Goal: Task Accomplishment & Management: Use online tool/utility

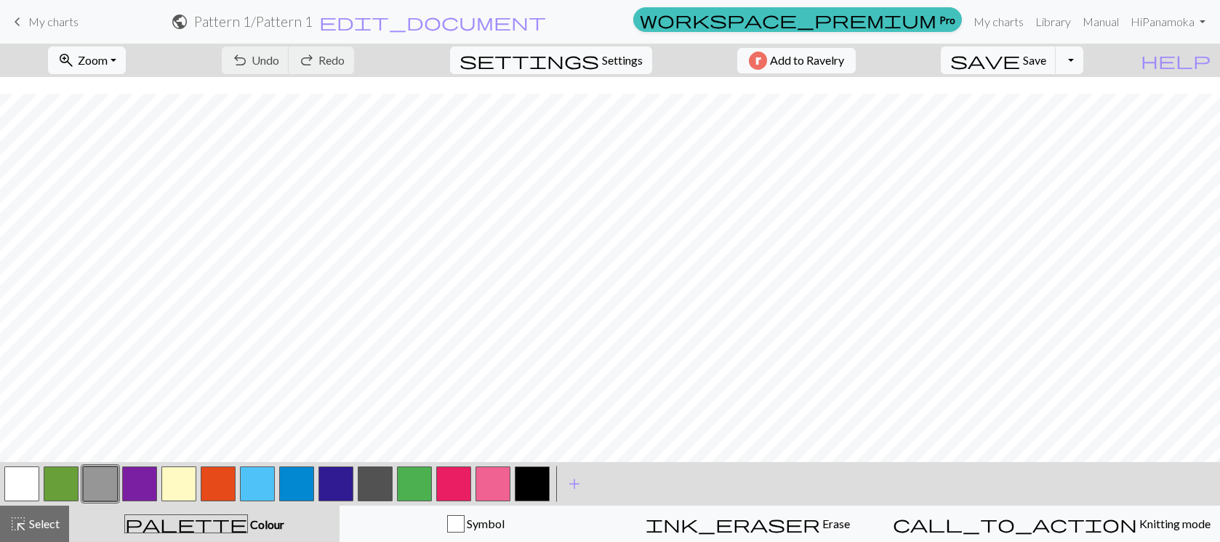
scroll to position [17, 0]
click at [1056, 63] on button "save Save Save" at bounding box center [999, 61] width 116 height 28
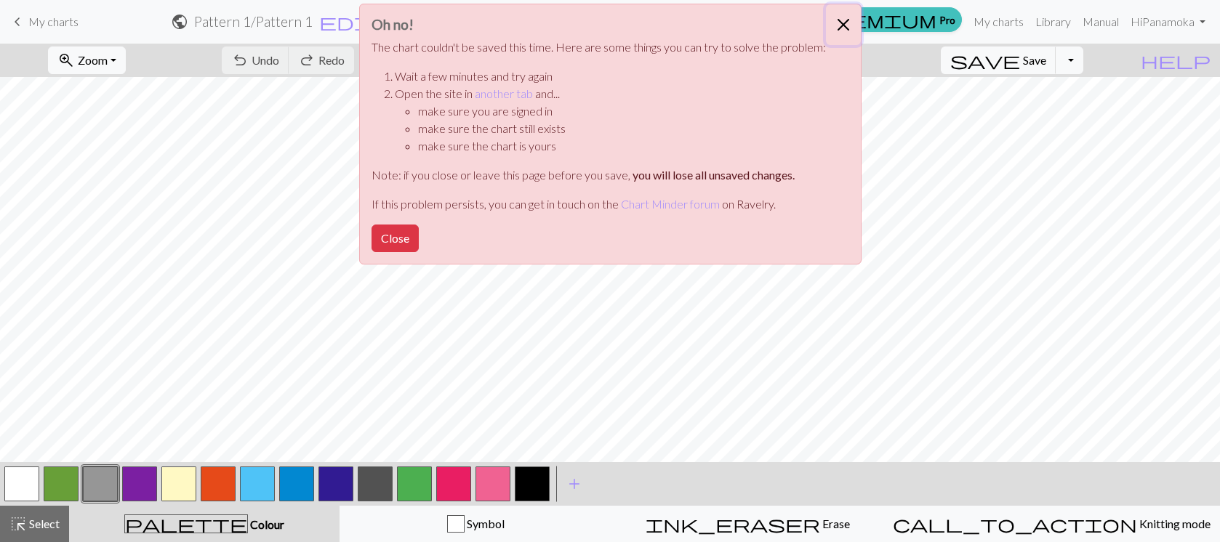
click at [841, 26] on button "Close" at bounding box center [843, 24] width 35 height 41
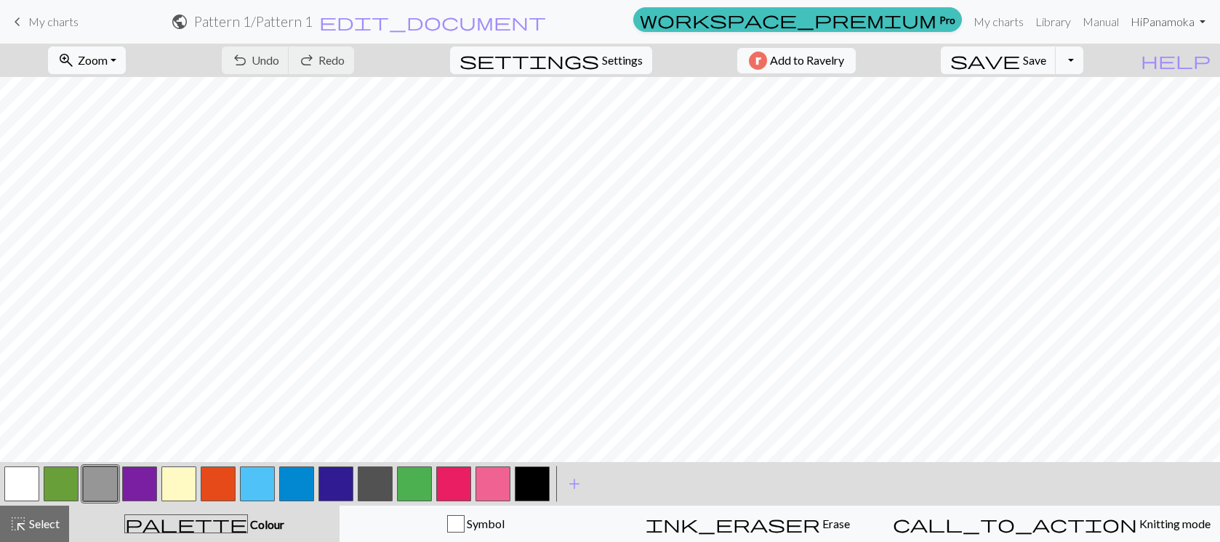
click at [1167, 22] on link "Hi Panamoka" at bounding box center [1168, 21] width 87 height 29
click at [50, 27] on span "My charts" at bounding box center [53, 22] width 50 height 14
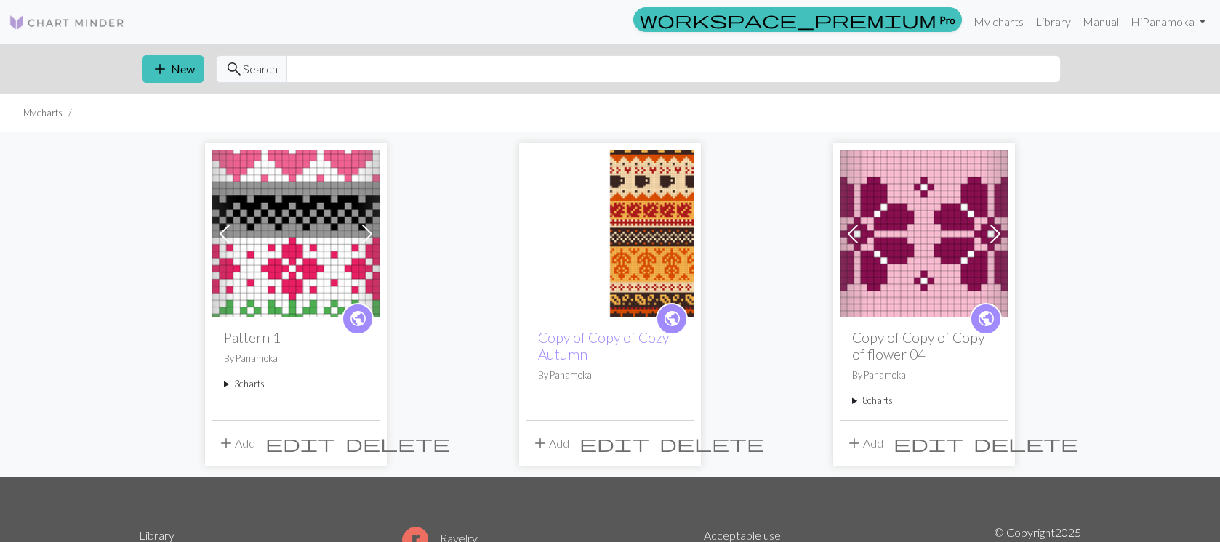
click at [236, 382] on summary "3 charts" at bounding box center [296, 384] width 144 height 14
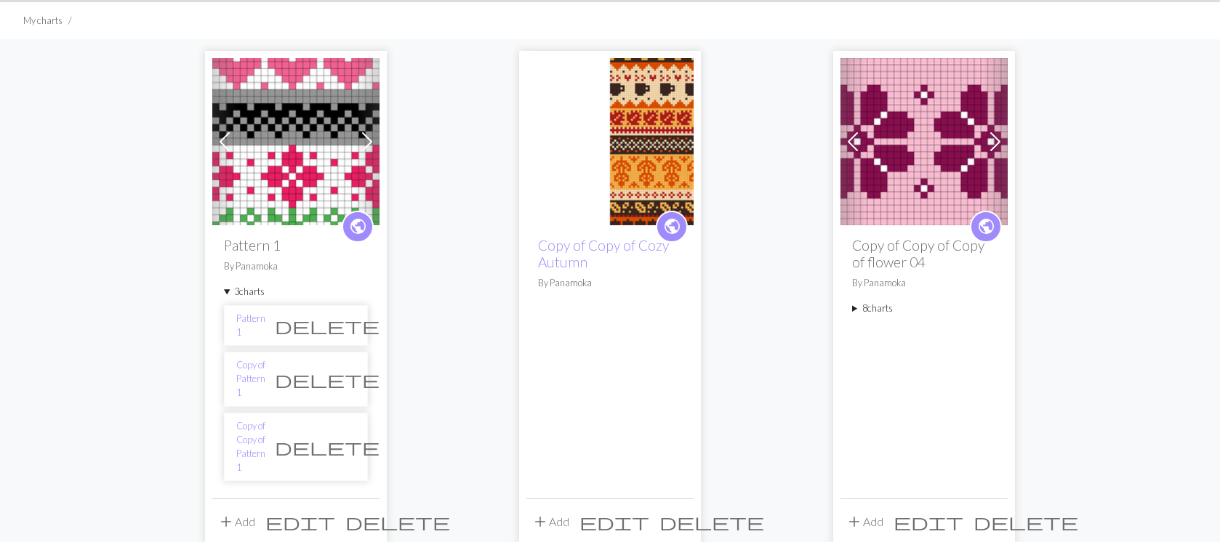
scroll to position [94, 0]
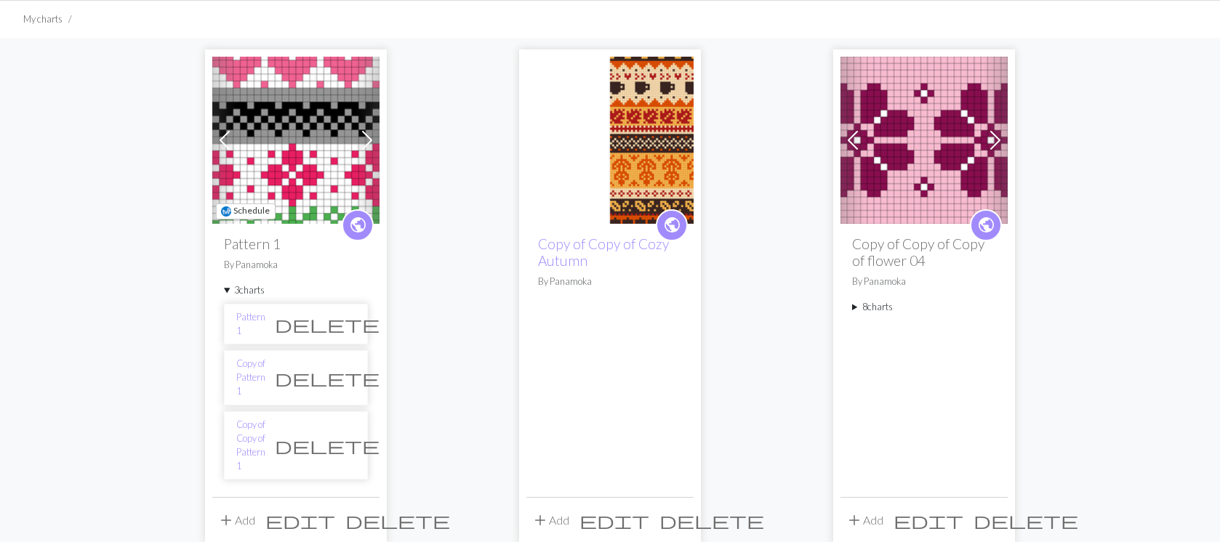
click at [324, 172] on img at bounding box center [295, 140] width 167 height 167
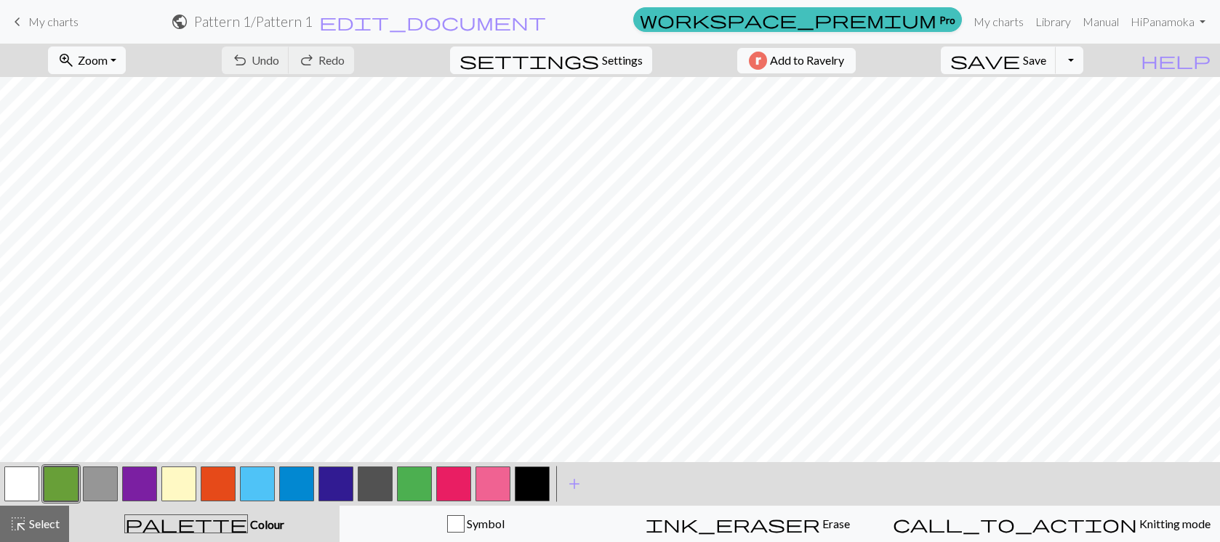
click at [313, 21] on h2 "Pattern 1 / Pattern 1" at bounding box center [253, 21] width 118 height 17
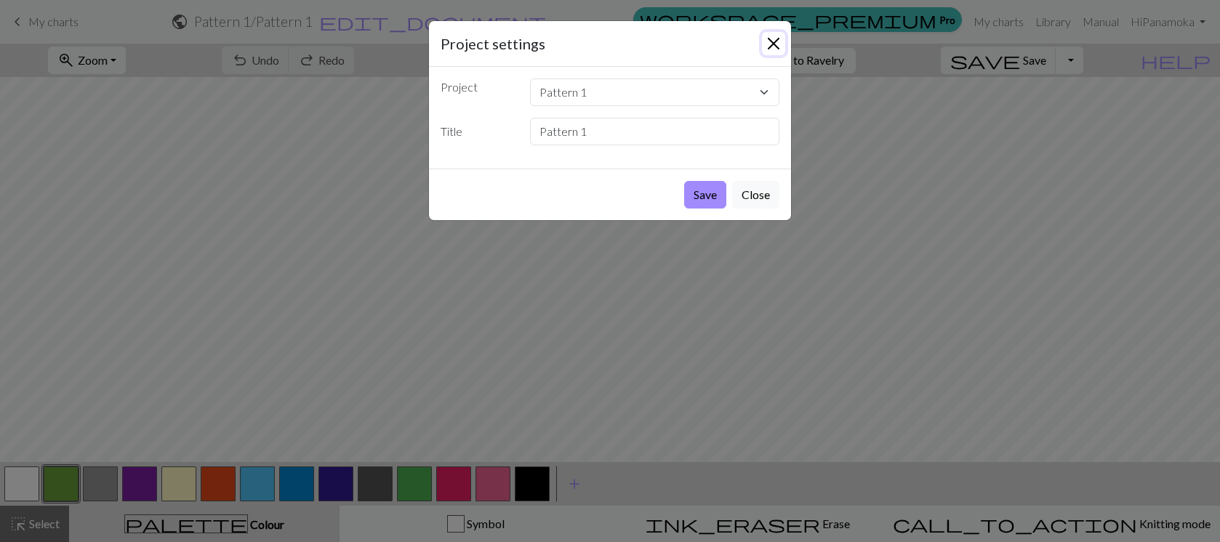
click at [775, 44] on button "Close" at bounding box center [773, 43] width 23 height 23
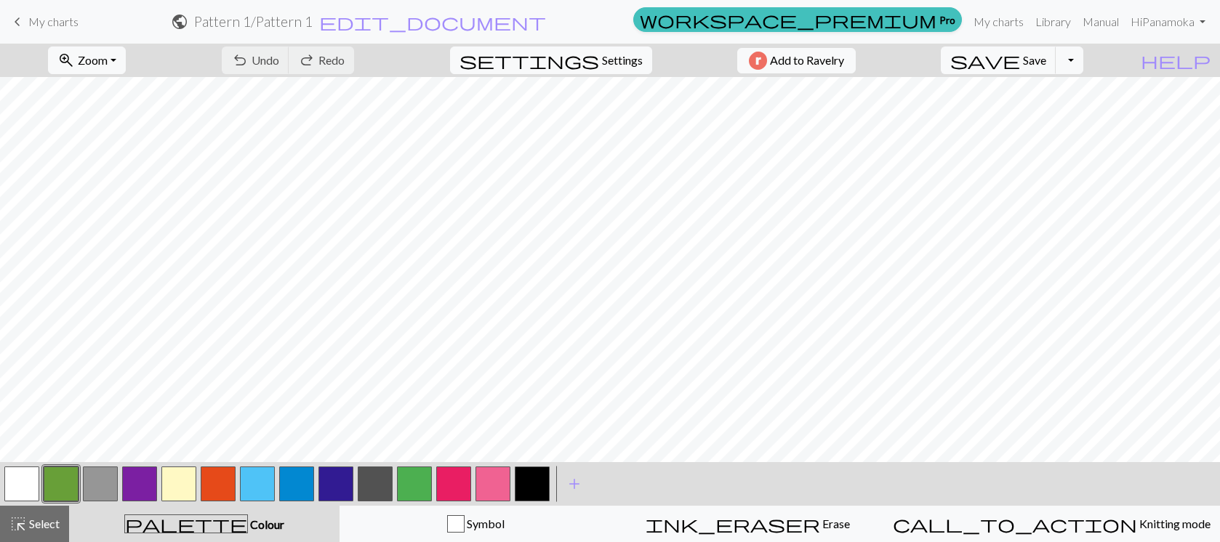
click at [27, 20] on link "keyboard_arrow_left My charts" at bounding box center [44, 21] width 70 height 25
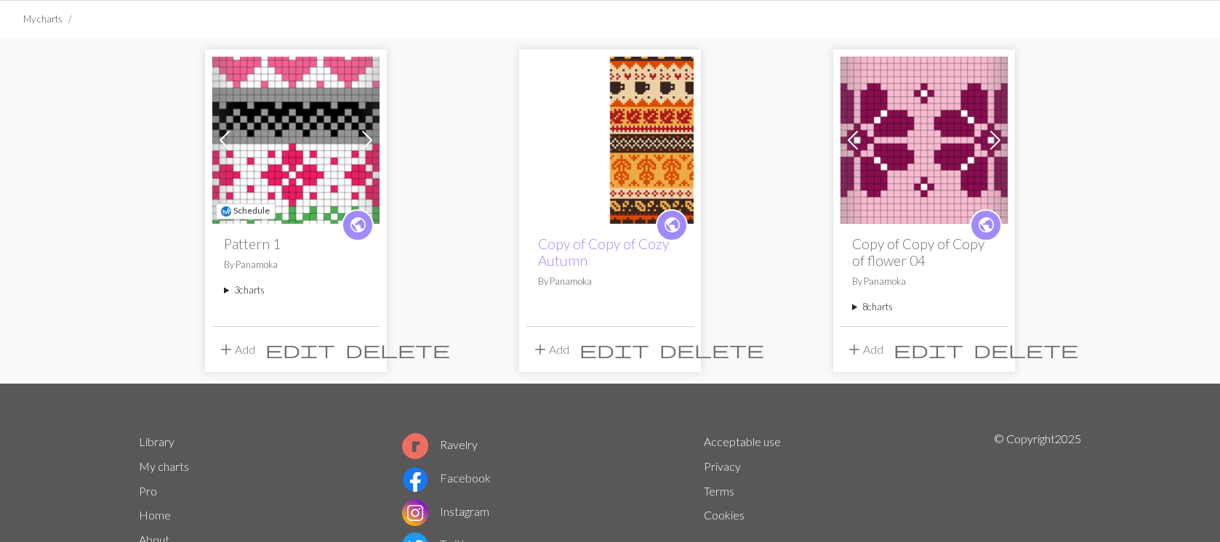
scroll to position [115, 0]
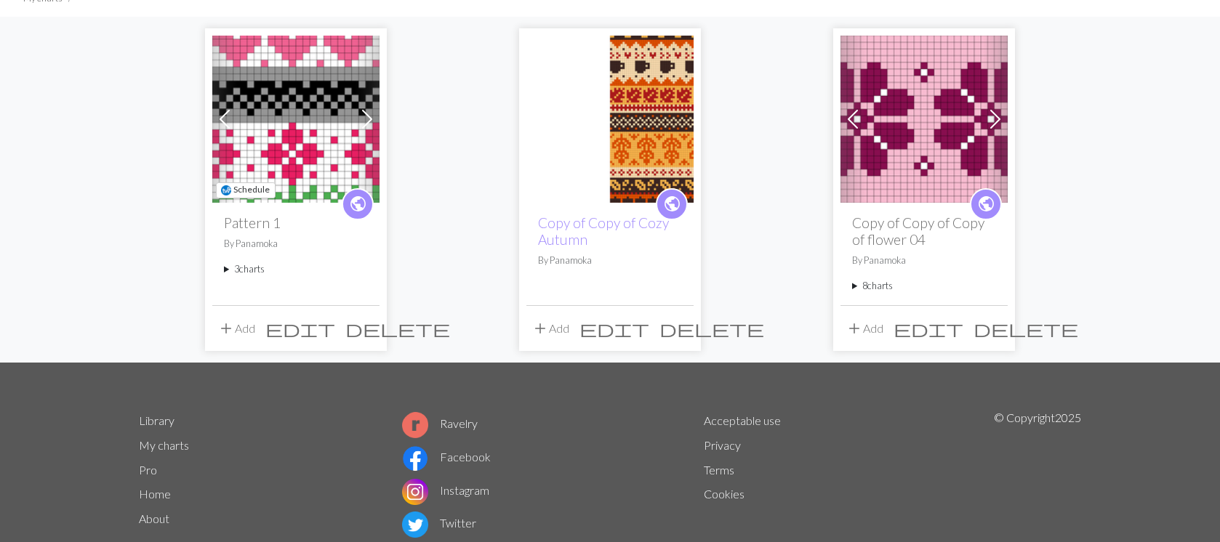
click at [257, 267] on summary "3 charts" at bounding box center [296, 269] width 144 height 14
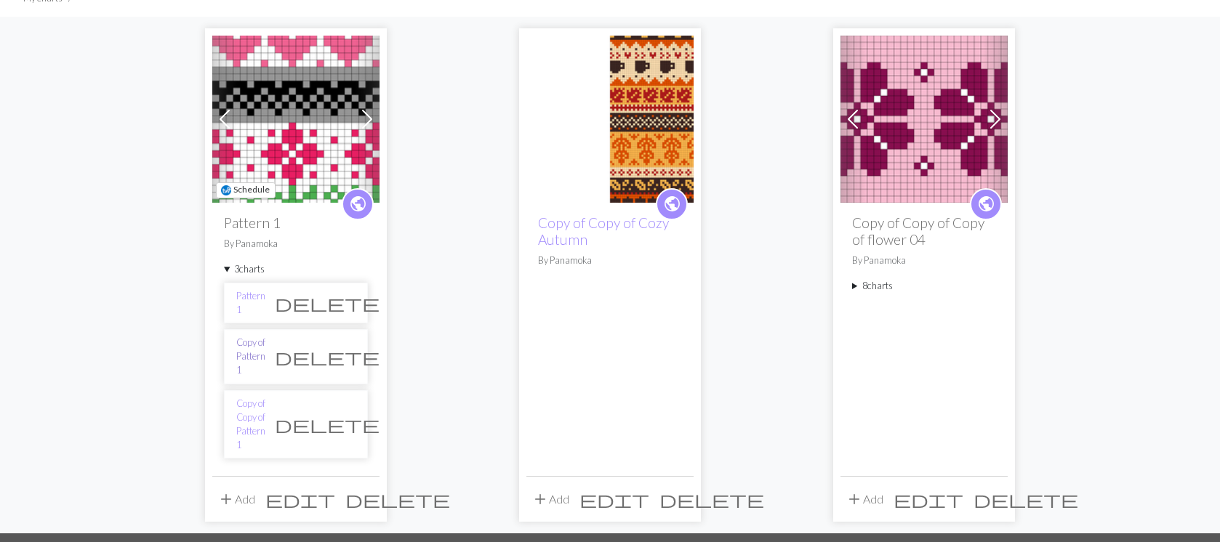
click at [265, 348] on link "Copy of Pattern 1" at bounding box center [250, 357] width 29 height 42
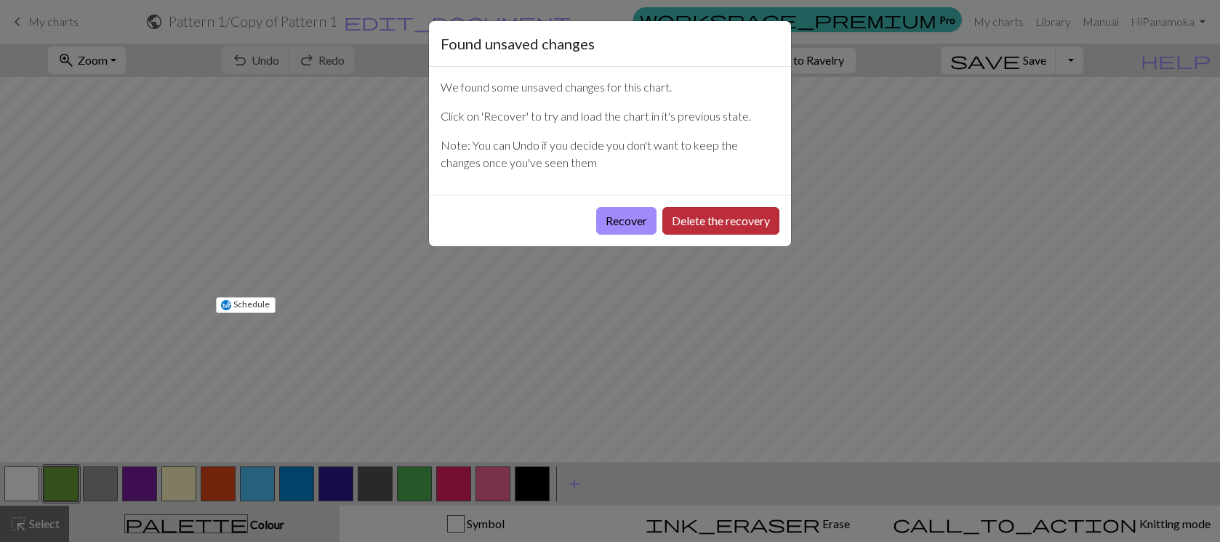
click at [747, 219] on button "Delete the recovery" at bounding box center [720, 221] width 117 height 28
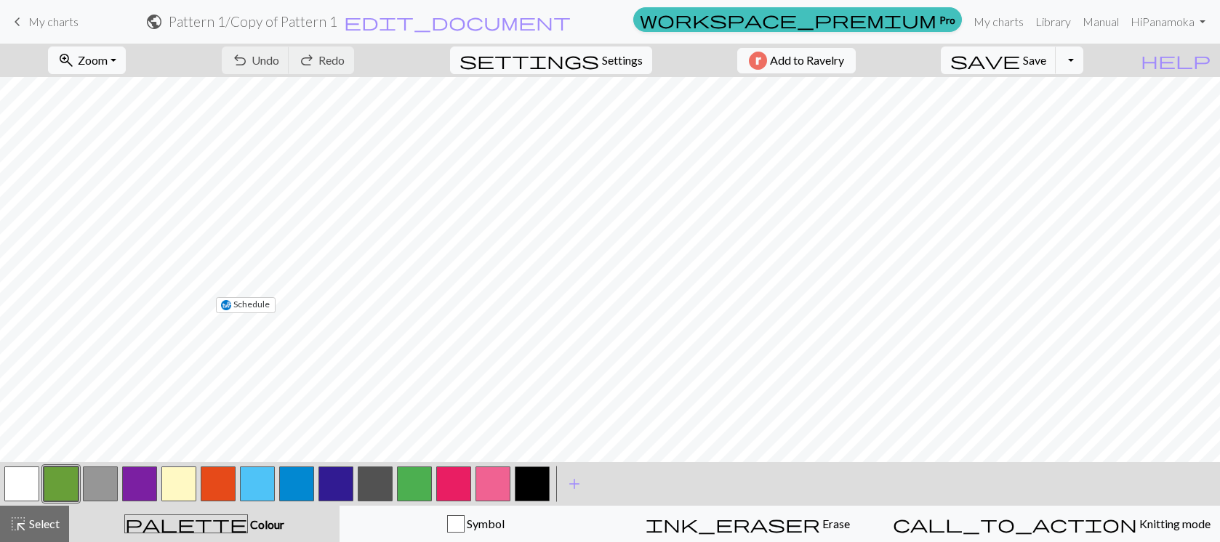
click at [41, 22] on span "My charts" at bounding box center [53, 22] width 50 height 14
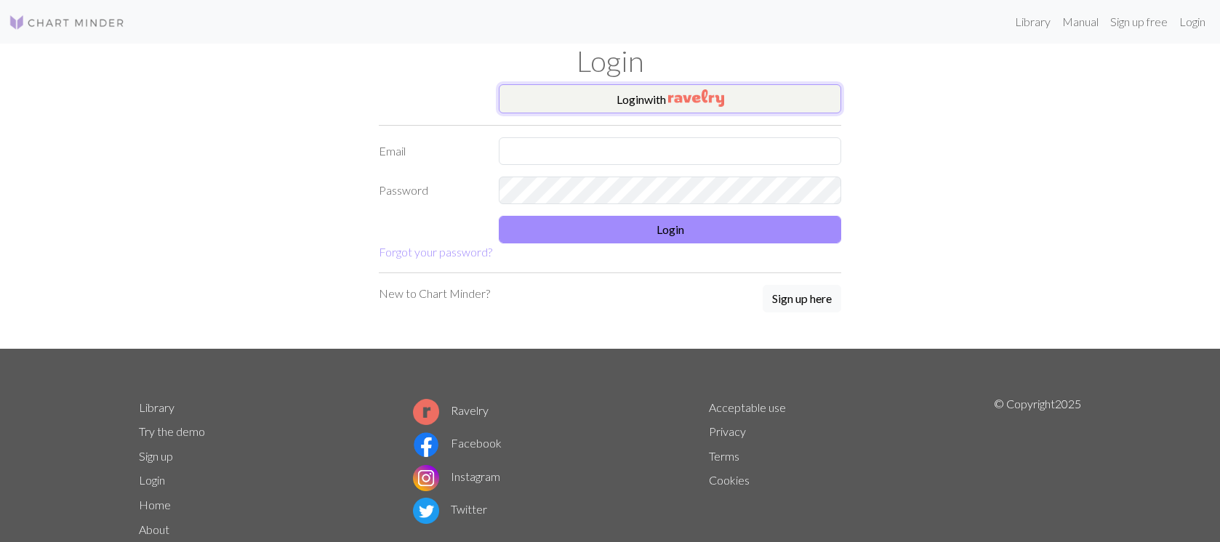
click at [685, 100] on img "button" at bounding box center [696, 97] width 56 height 17
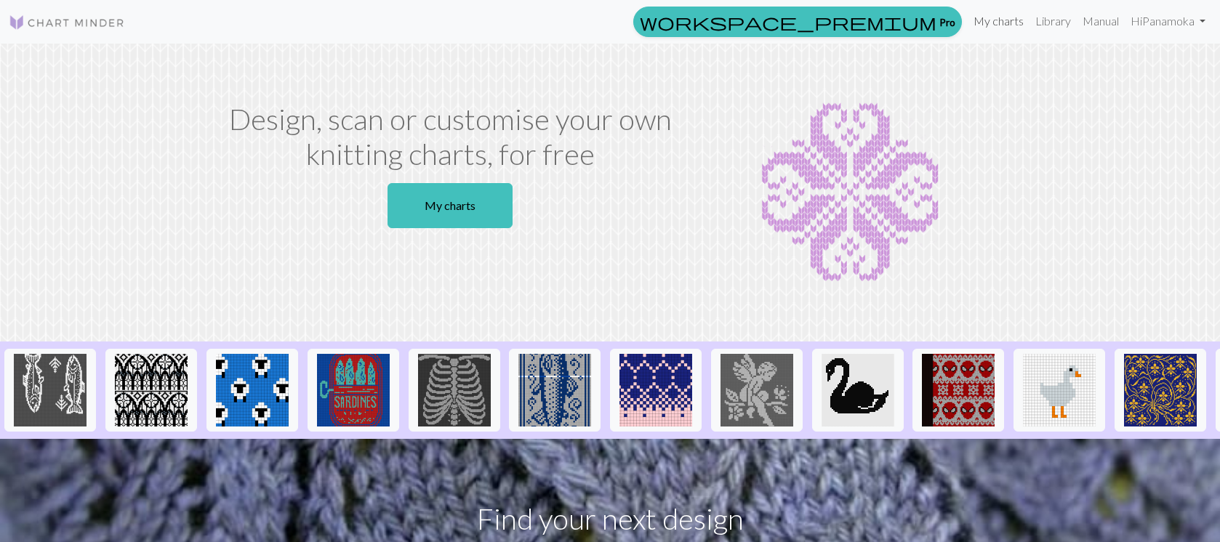
click at [1009, 20] on link "My charts" at bounding box center [998, 21] width 62 height 29
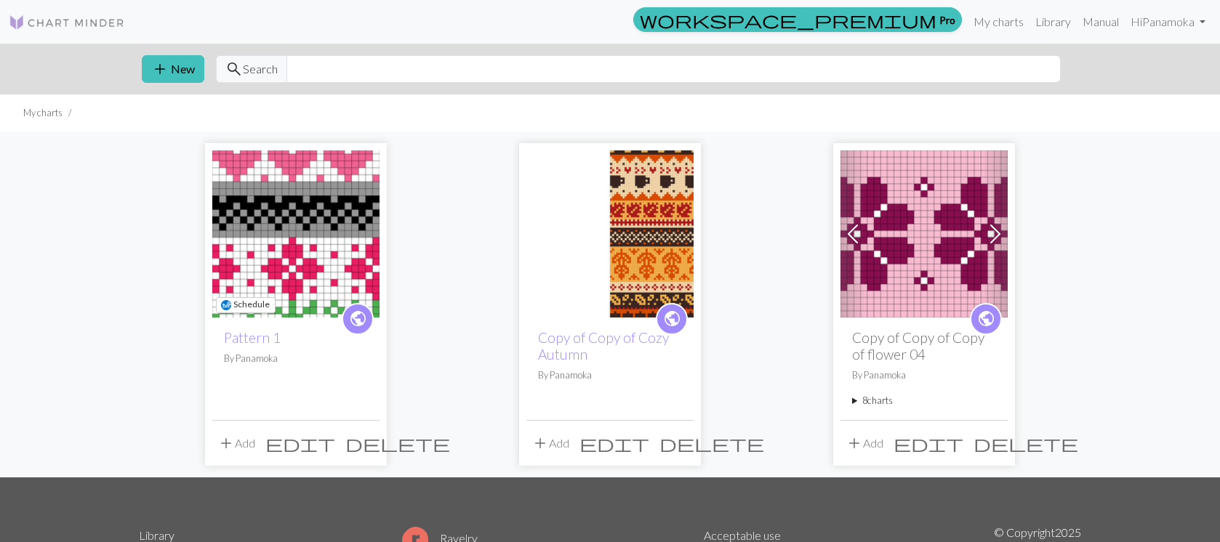
click at [320, 244] on img at bounding box center [295, 233] width 167 height 167
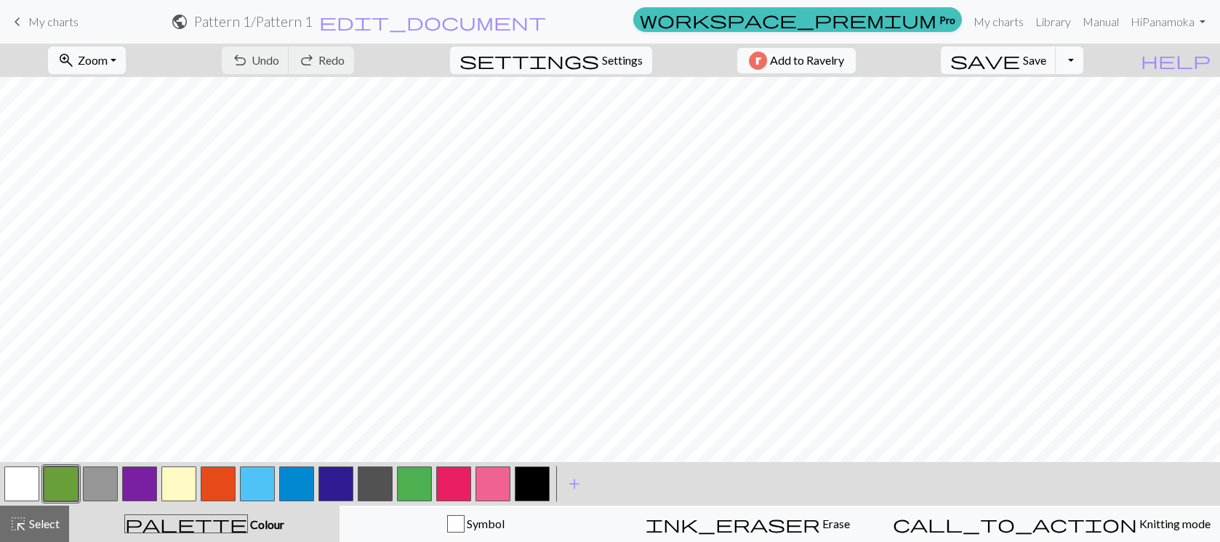
click at [1083, 62] on button "Toggle Dropdown" at bounding box center [1069, 61] width 28 height 28
click at [1061, 111] on button "save_alt Download" at bounding box center [962, 115] width 240 height 23
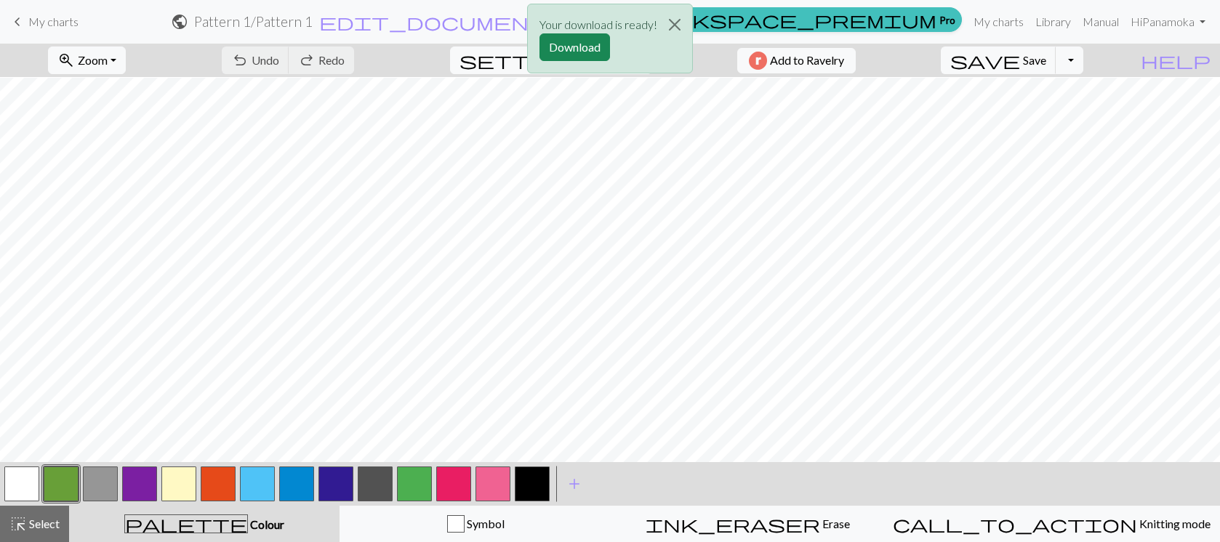
scroll to position [141, 0]
click at [560, 49] on button "Download" at bounding box center [574, 47] width 71 height 28
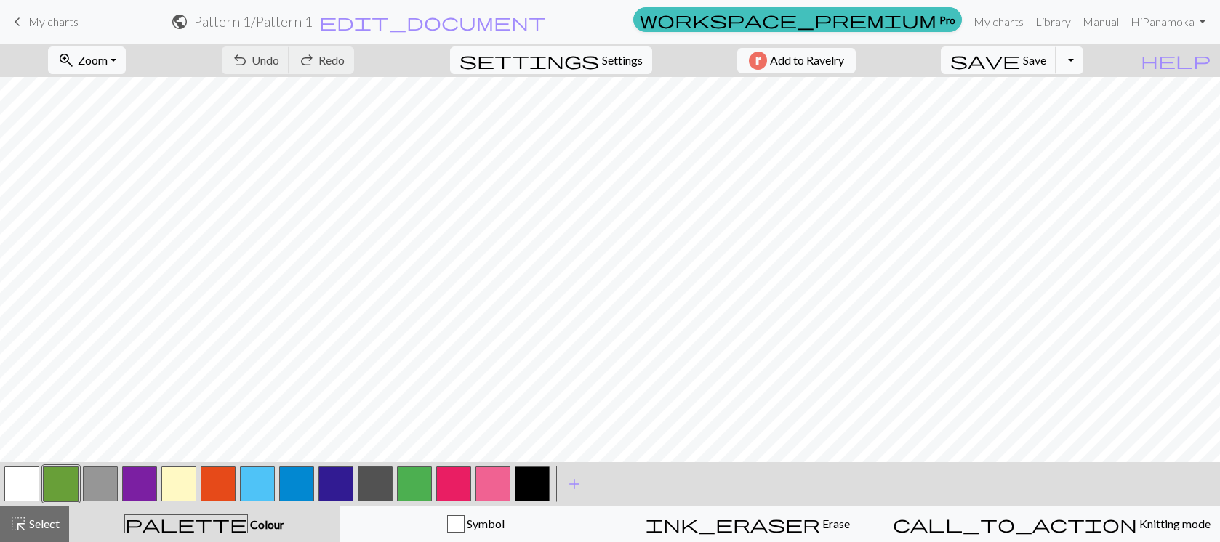
click at [1083, 59] on button "Toggle Dropdown" at bounding box center [1069, 61] width 28 height 28
click at [1060, 87] on button "file_copy Save a copy" at bounding box center [962, 92] width 240 height 23
click at [993, 25] on link "My charts" at bounding box center [998, 21] width 62 height 29
click at [1046, 63] on span "Save" at bounding box center [1034, 60] width 23 height 14
click at [1046, 60] on span "Save" at bounding box center [1034, 60] width 23 height 14
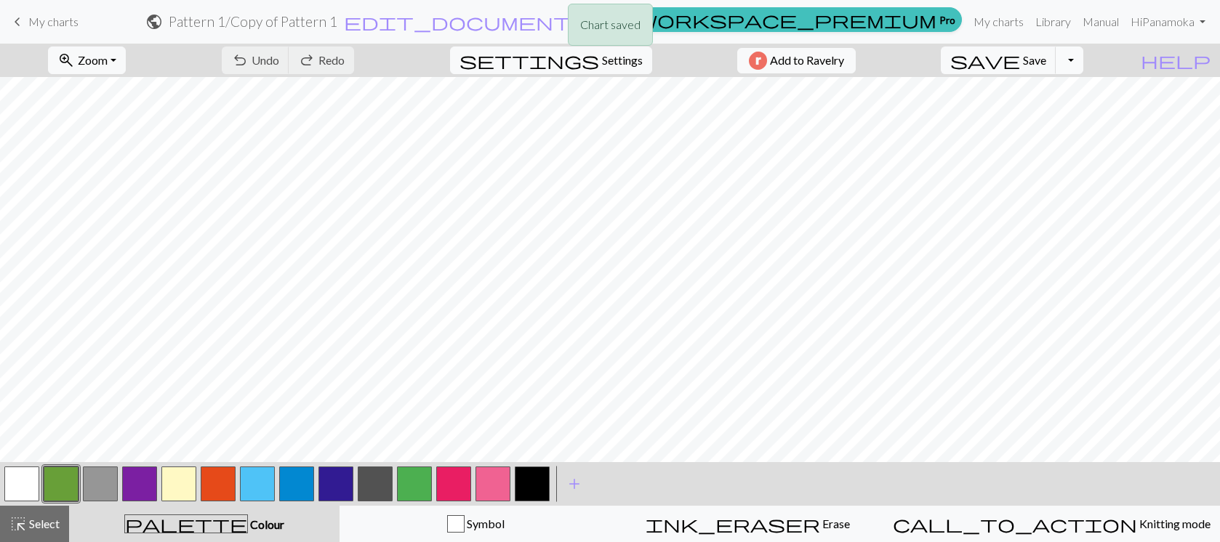
click at [1083, 59] on button "Toggle Dropdown" at bounding box center [1069, 61] width 28 height 28
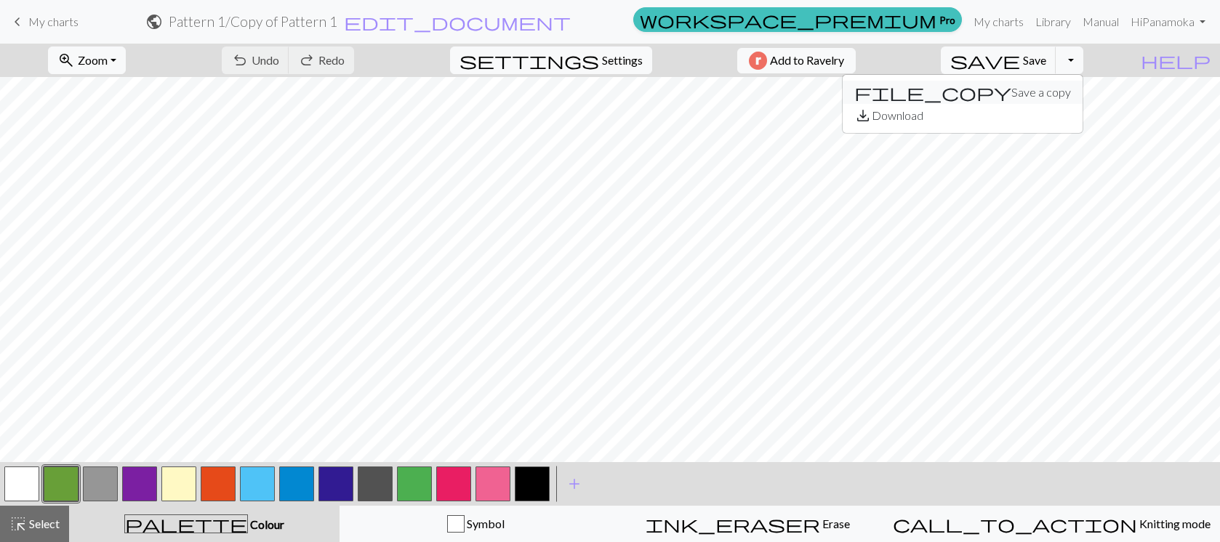
click at [1061, 93] on button "file_copy Save a copy" at bounding box center [962, 92] width 240 height 23
click at [1002, 24] on link "My charts" at bounding box center [998, 21] width 62 height 29
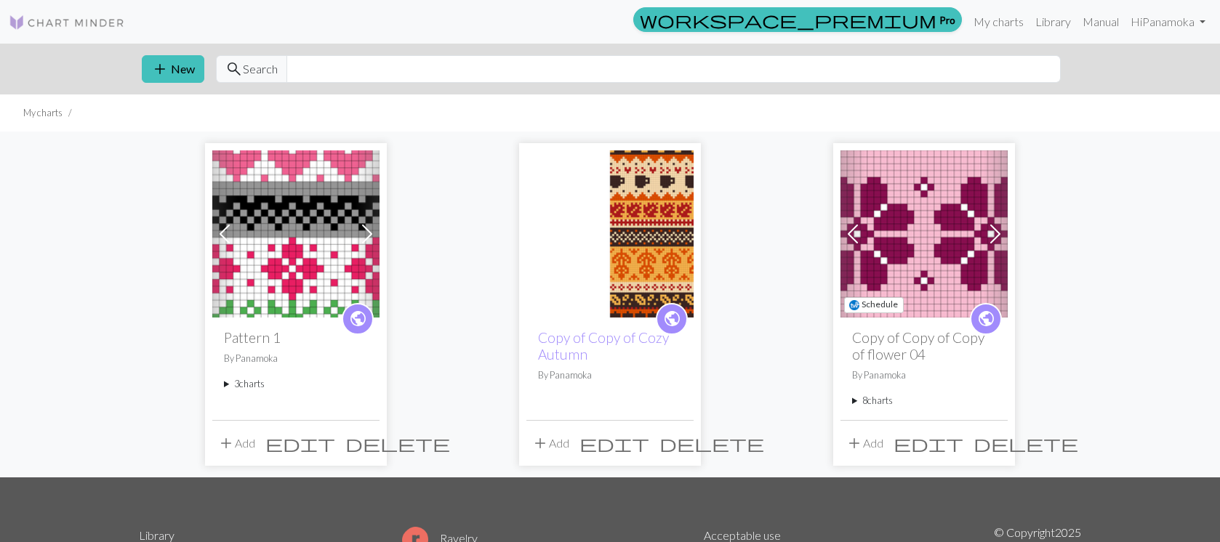
click at [918, 299] on img at bounding box center [923, 233] width 167 height 167
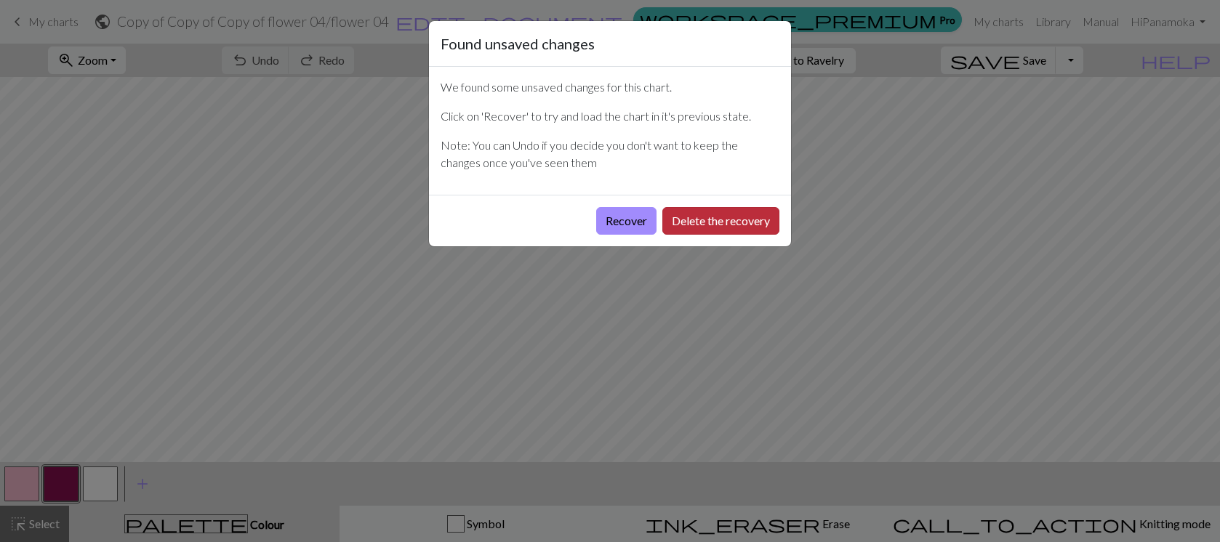
click at [725, 222] on button "Delete the recovery" at bounding box center [720, 221] width 117 height 28
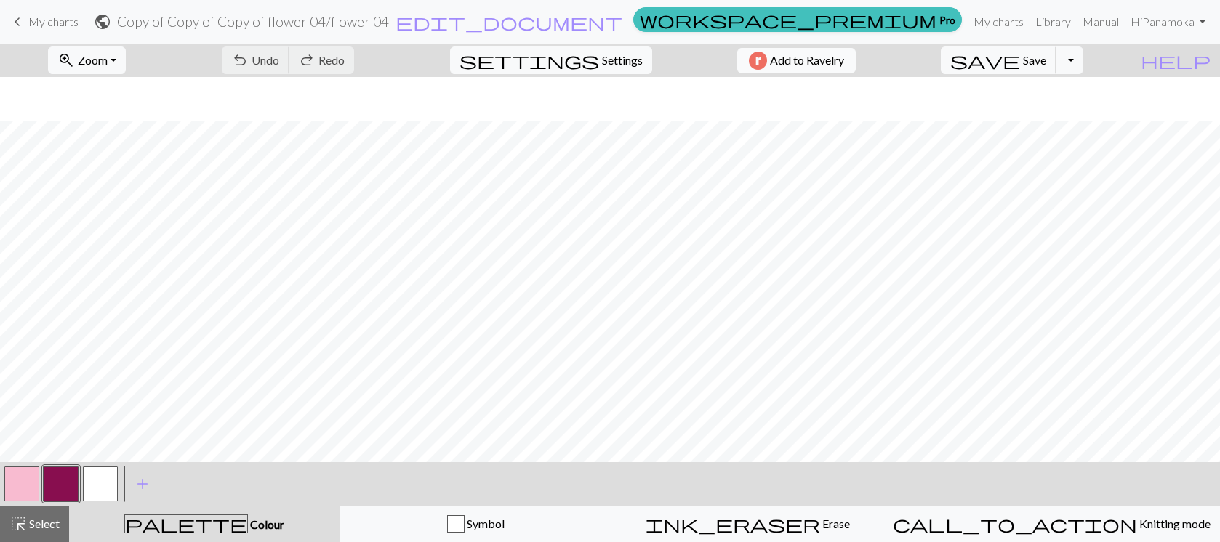
scroll to position [44, 0]
click at [825, 61] on span "Add to Ravelry" at bounding box center [807, 61] width 74 height 18
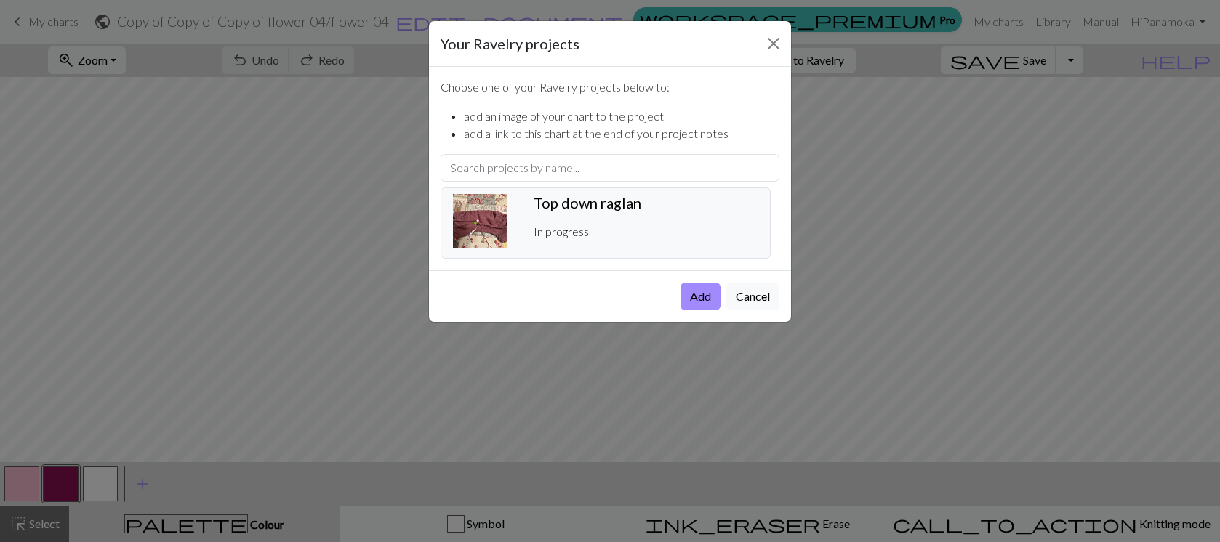
click at [617, 206] on h5 "Top down raglan ️" at bounding box center [646, 202] width 225 height 17
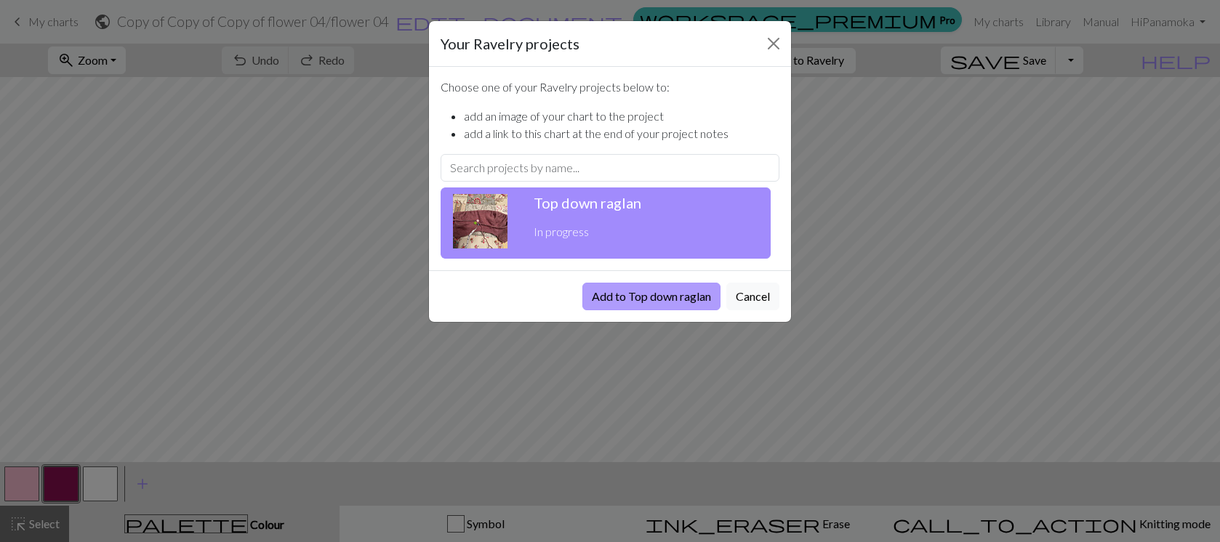
click at [635, 299] on button "Add to Top down raglan" at bounding box center [651, 297] width 138 height 28
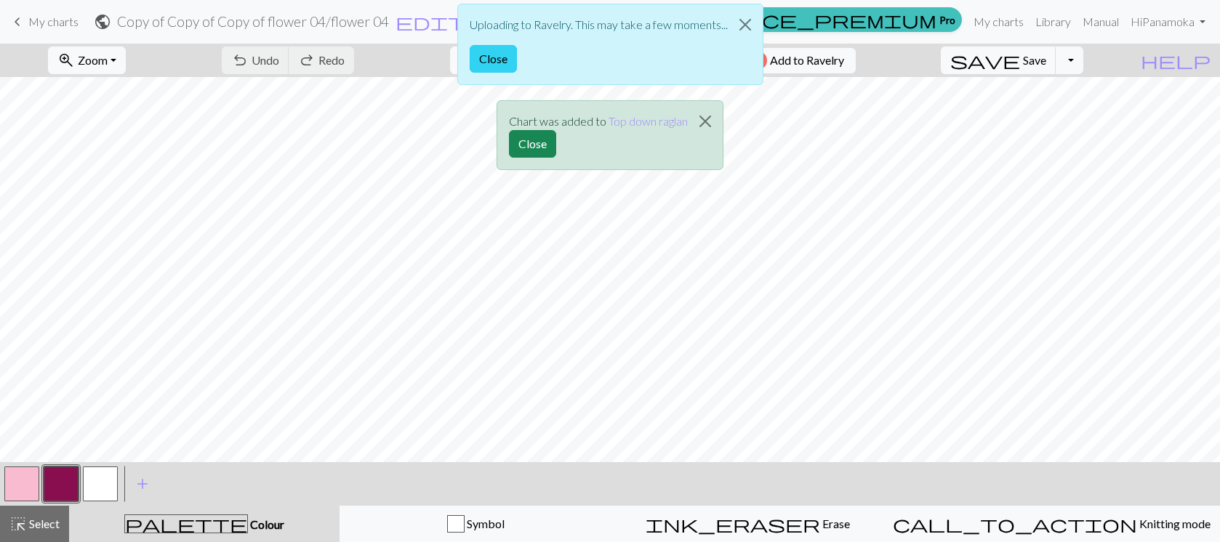
click at [485, 57] on button "Close" at bounding box center [493, 59] width 47 height 28
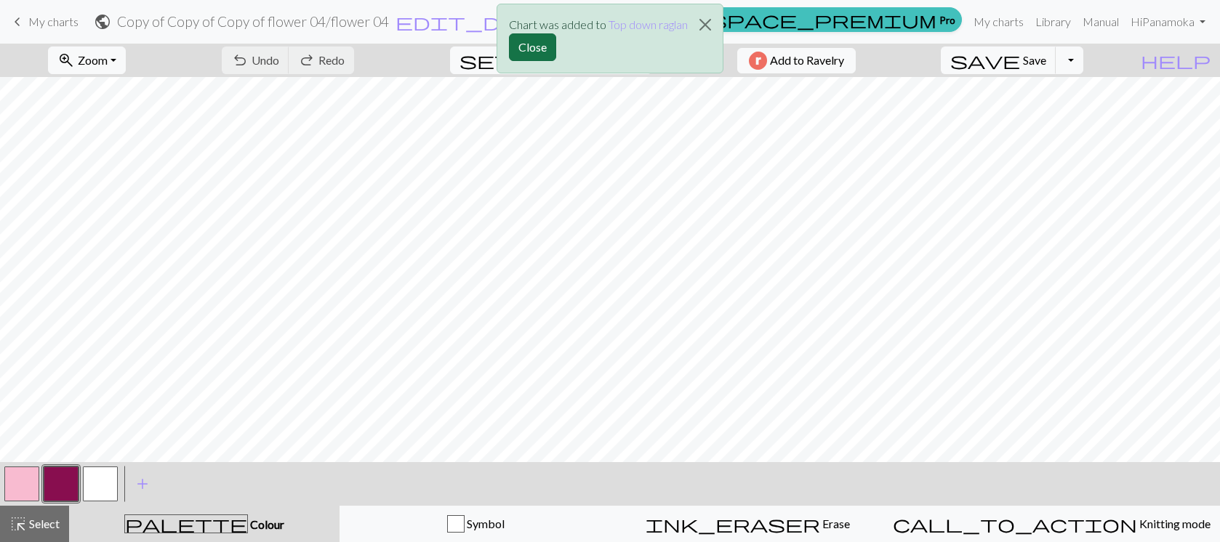
click at [530, 41] on button "Close" at bounding box center [532, 47] width 47 height 28
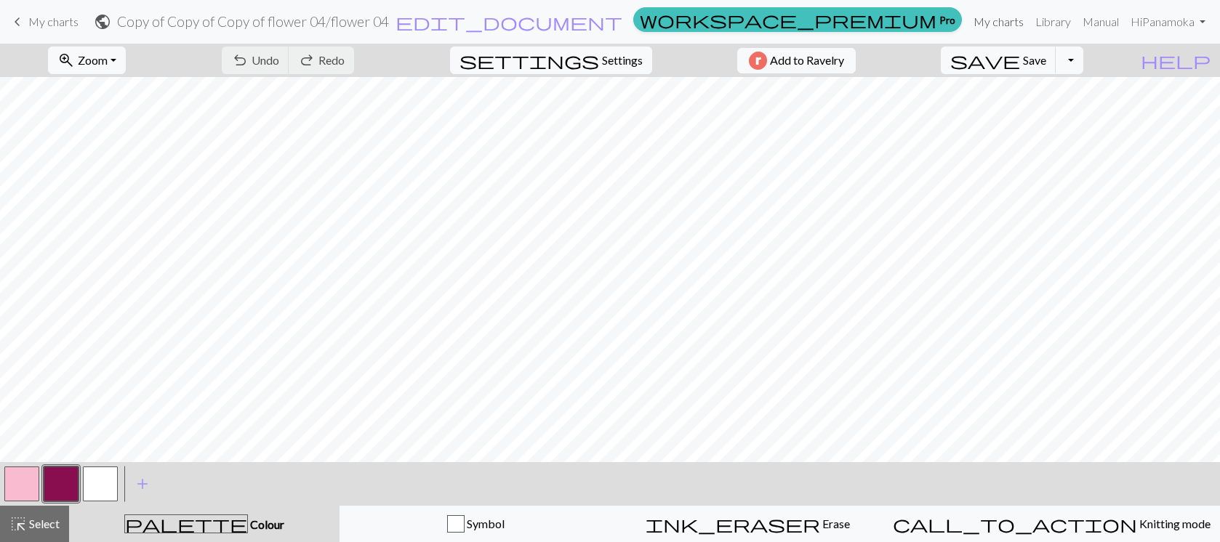
click at [990, 17] on link "My charts" at bounding box center [998, 21] width 62 height 29
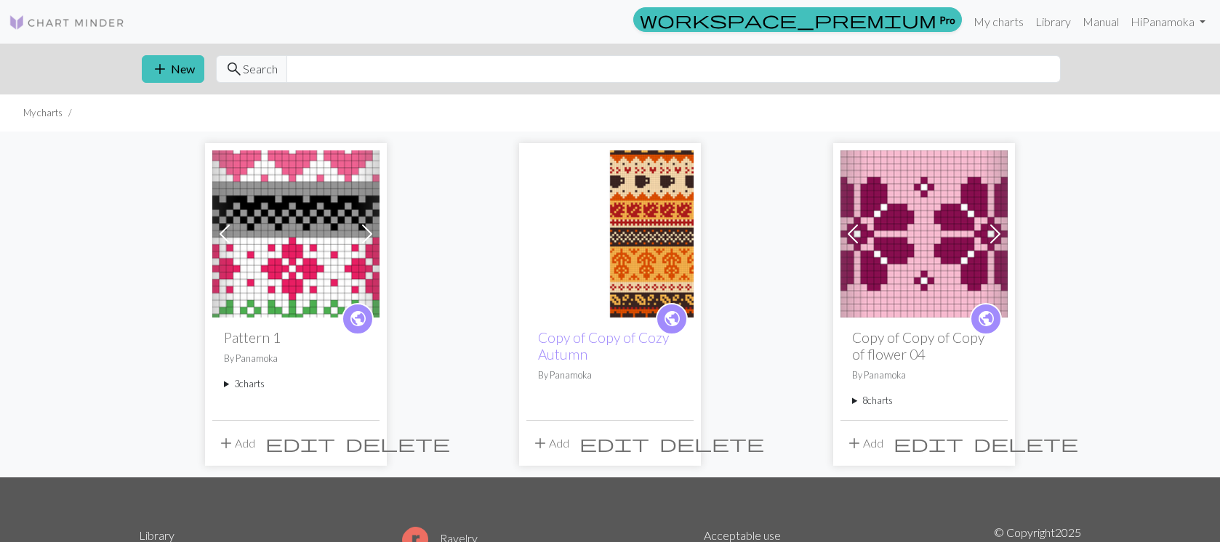
click at [315, 228] on img at bounding box center [295, 233] width 167 height 167
click at [260, 379] on summary "3 charts" at bounding box center [296, 384] width 144 height 14
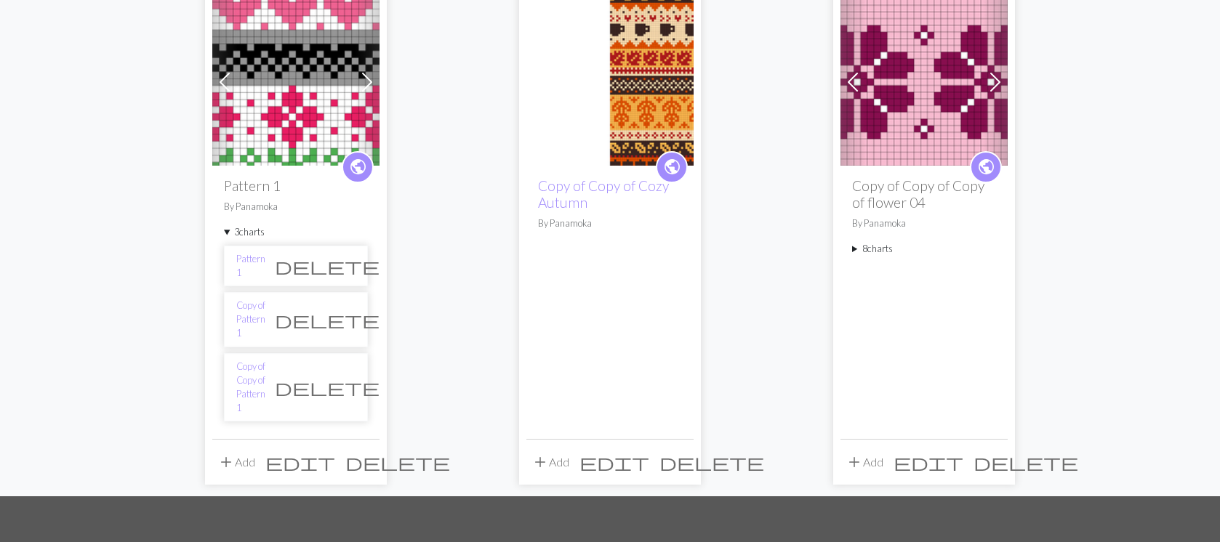
scroll to position [176, 0]
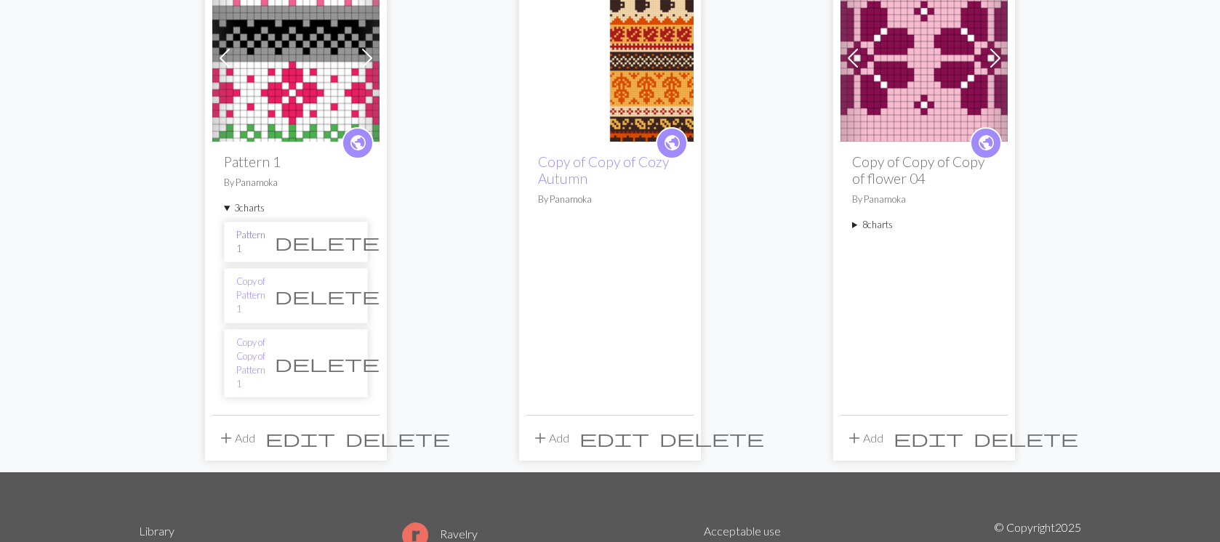
click at [265, 242] on link "Pattern 1" at bounding box center [250, 242] width 29 height 28
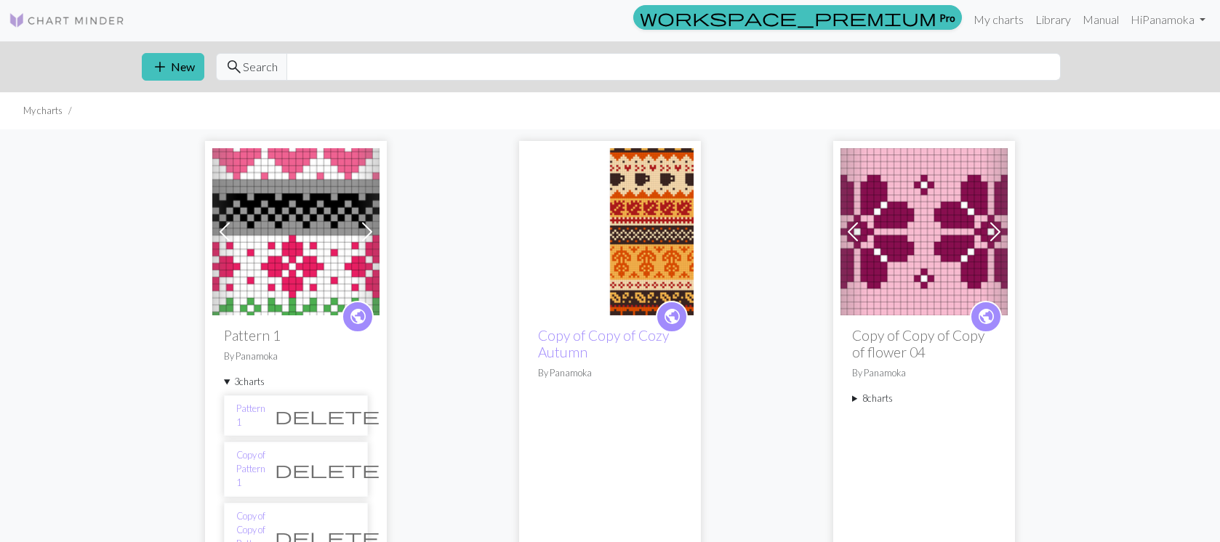
scroll to position [0, 0]
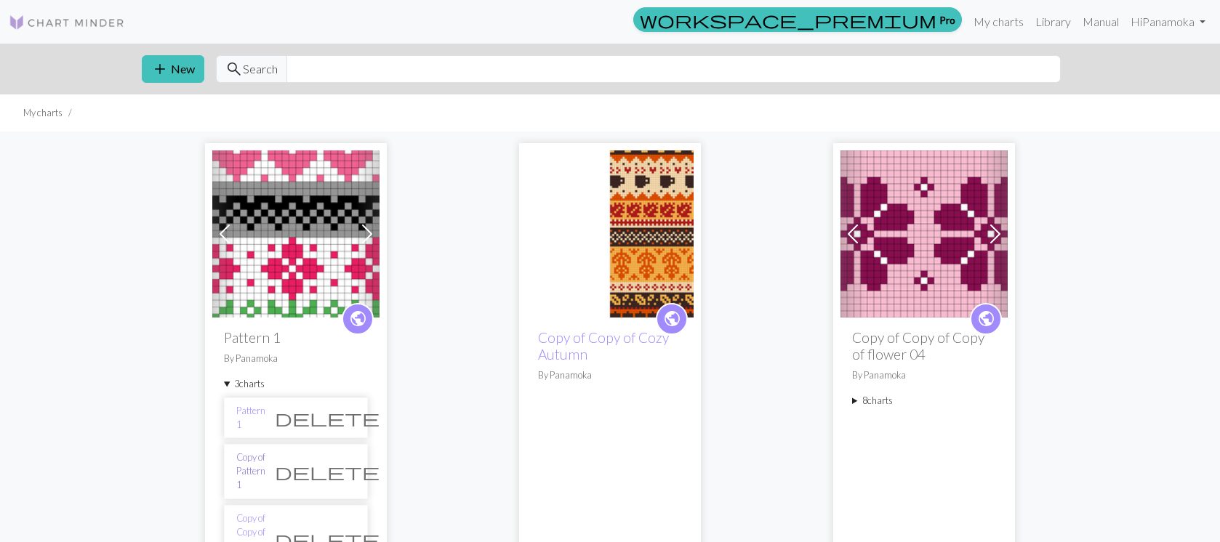
click at [265, 459] on link "Copy of Pattern 1" at bounding box center [250, 472] width 29 height 42
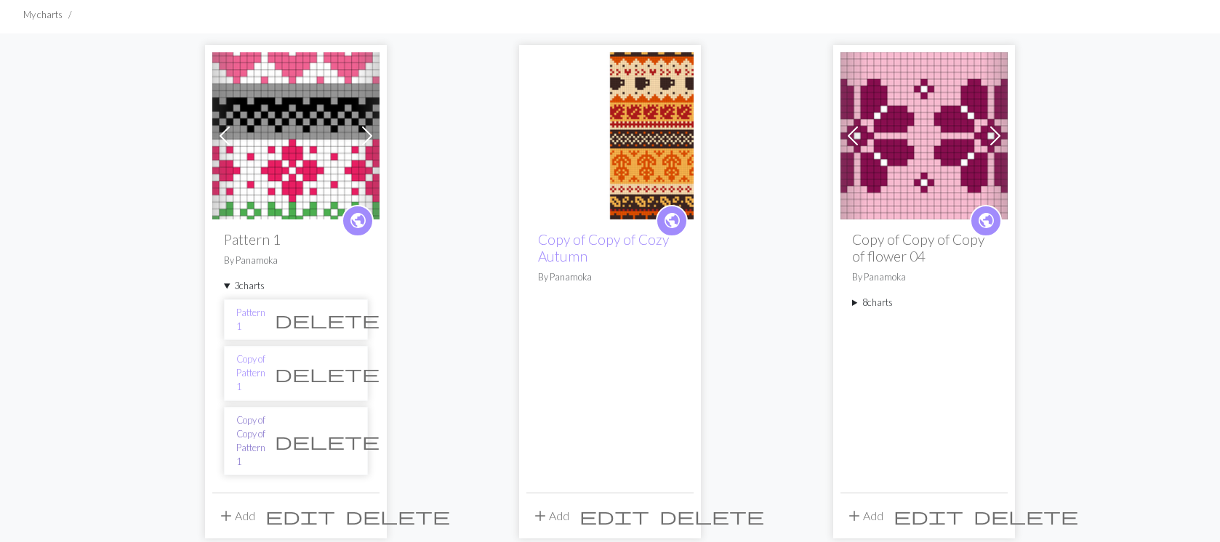
scroll to position [105, 0]
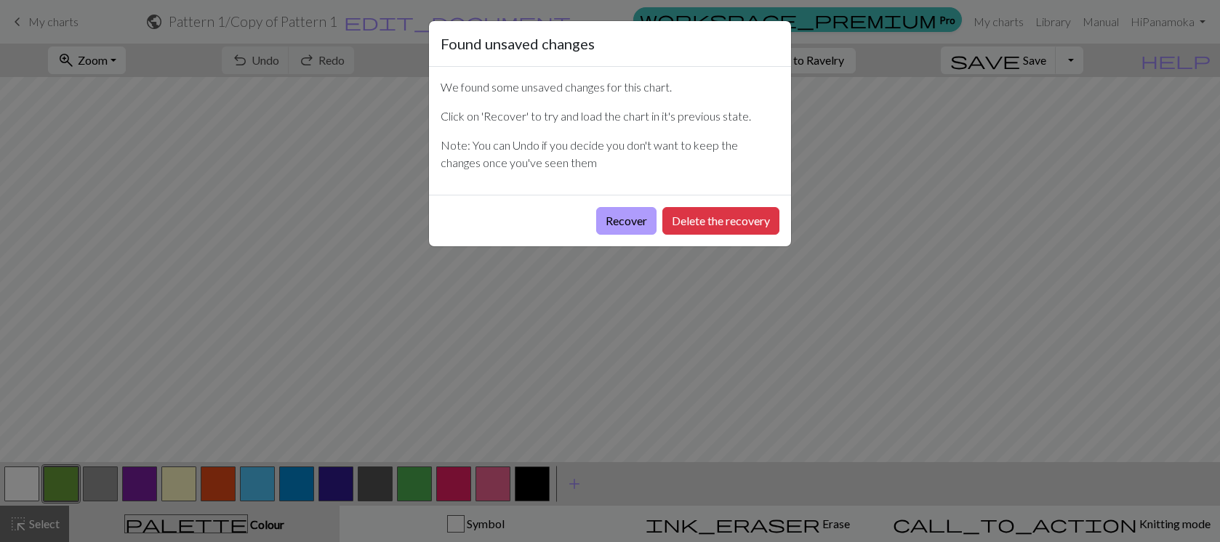
click at [621, 223] on button "Recover" at bounding box center [626, 221] width 60 height 28
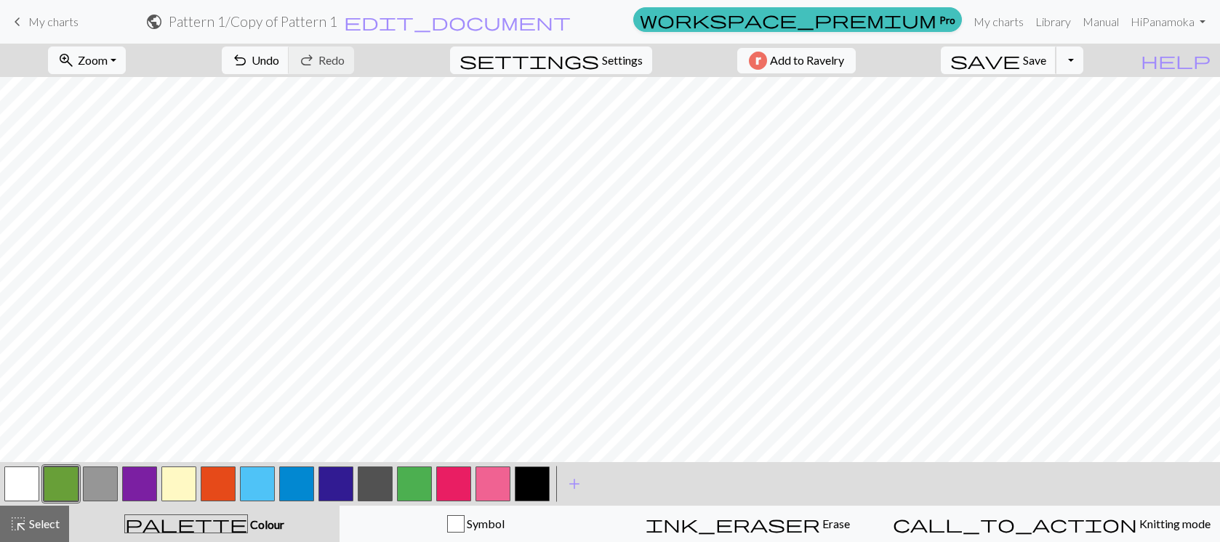
scroll to position [189, 0]
click at [65, 23] on span "My charts" at bounding box center [53, 22] width 50 height 14
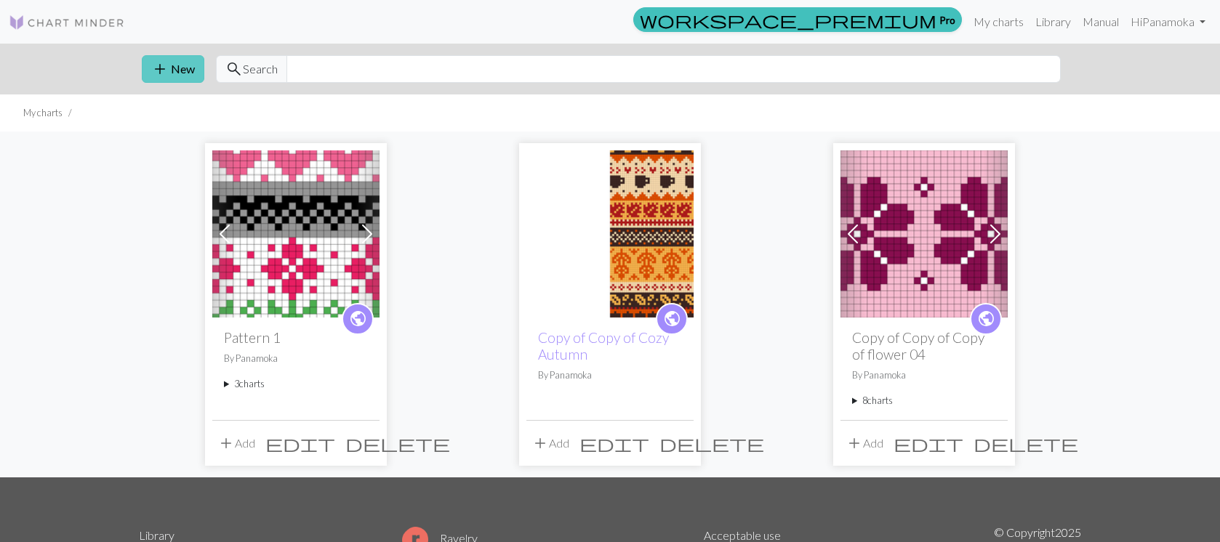
click at [177, 68] on button "add New" at bounding box center [173, 69] width 63 height 28
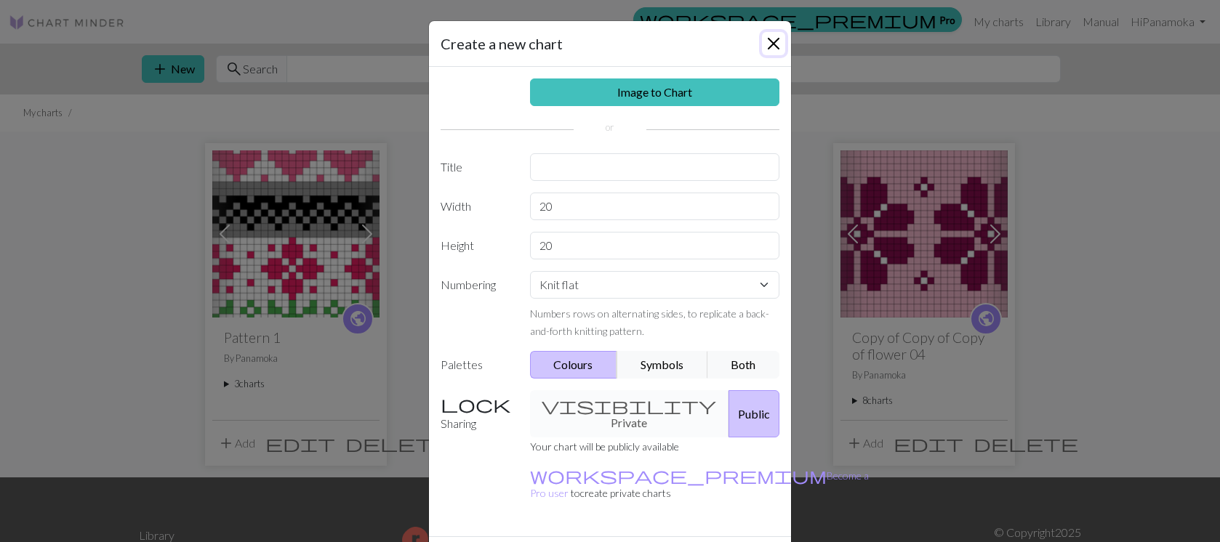
click at [771, 40] on button "Close" at bounding box center [773, 43] width 23 height 23
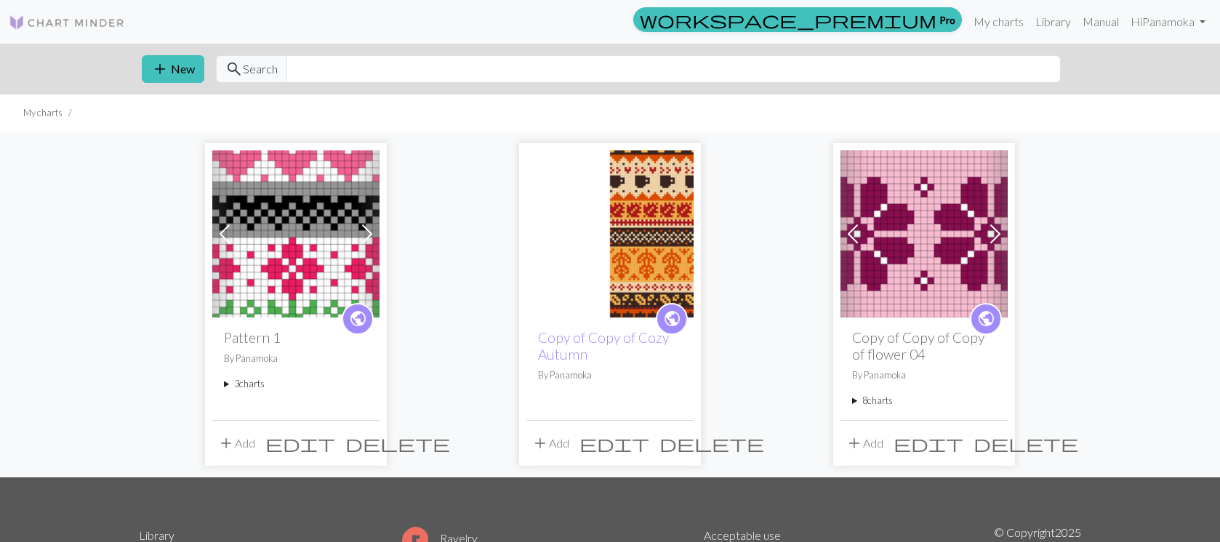
click at [260, 385] on summary "3 charts" at bounding box center [296, 384] width 144 height 14
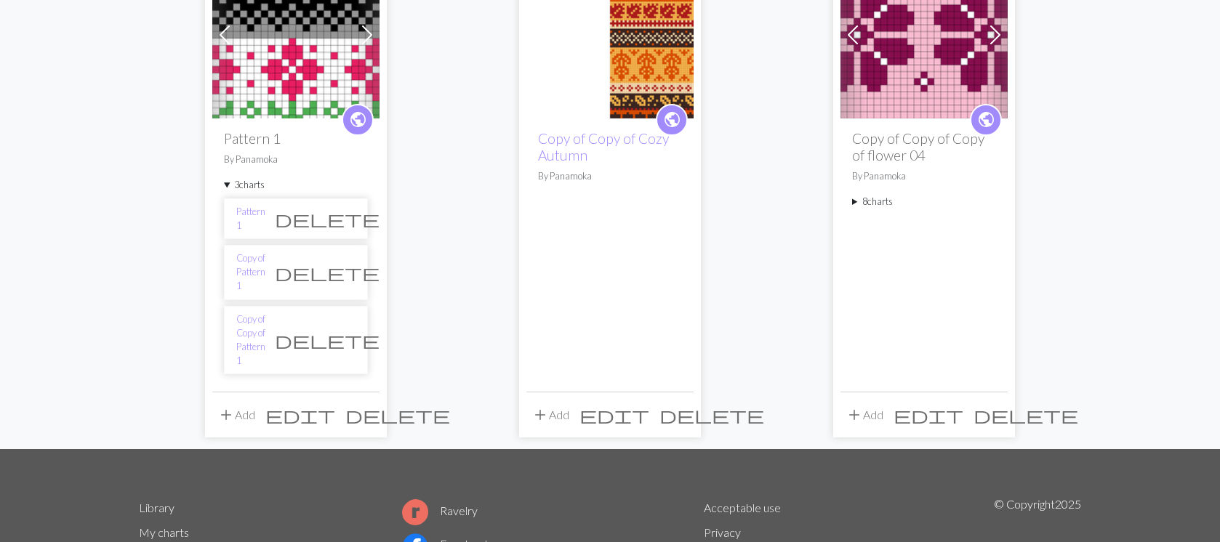
scroll to position [202, 0]
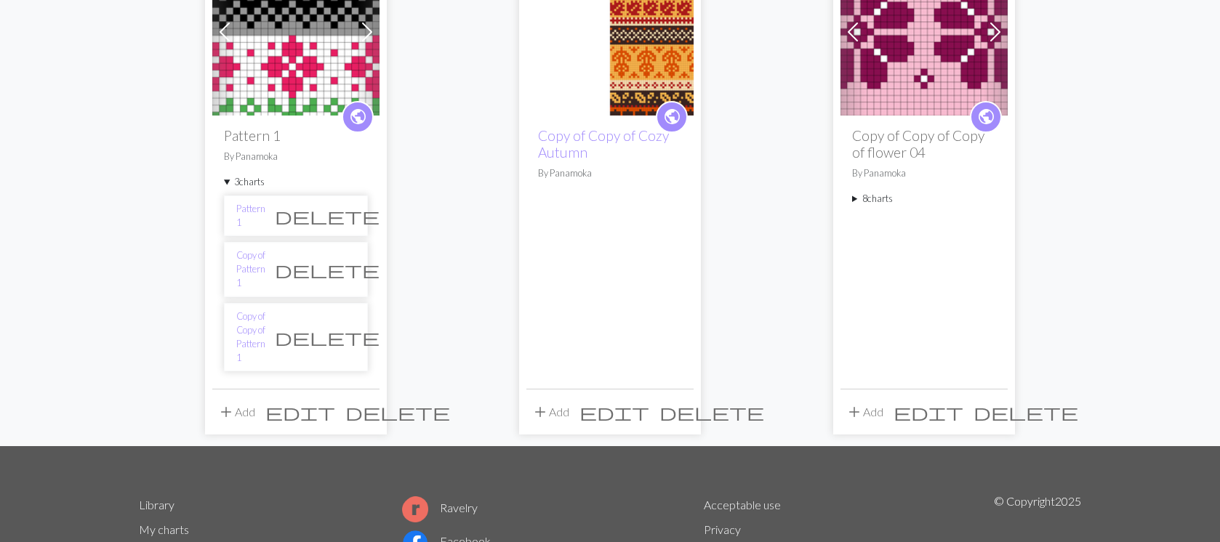
click at [275, 217] on li "Pattern 1 delete" at bounding box center [296, 216] width 144 height 41
click at [274, 217] on li "Pattern 1 delete" at bounding box center [296, 216] width 144 height 41
click at [265, 217] on link "Pattern 1" at bounding box center [250, 216] width 29 height 28
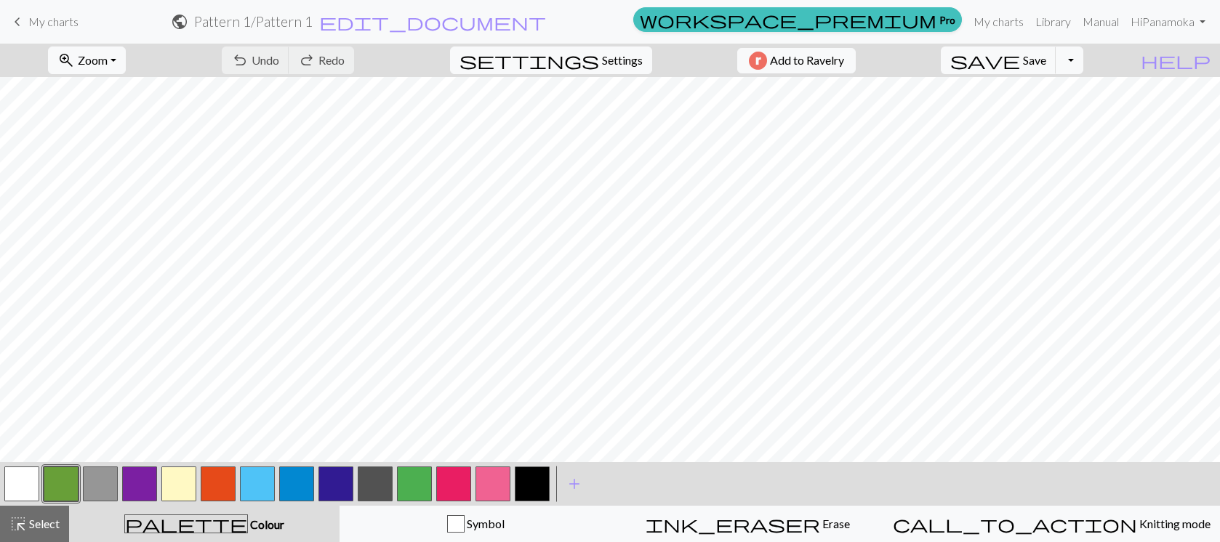
click at [20, 18] on span "keyboard_arrow_left" at bounding box center [17, 22] width 17 height 20
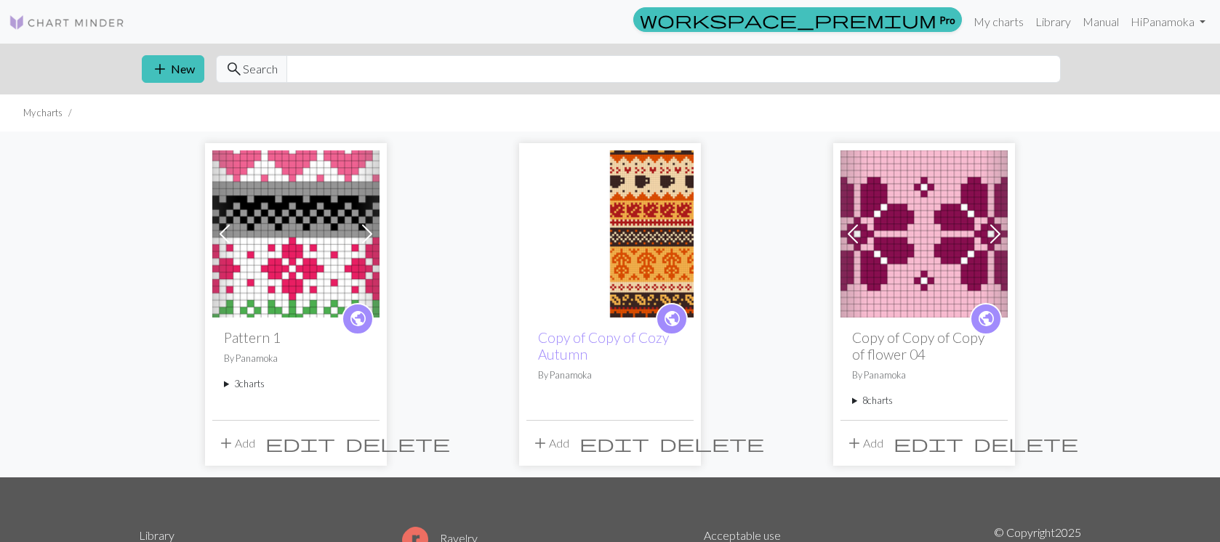
click at [269, 387] on summary "3 charts" at bounding box center [296, 384] width 144 height 14
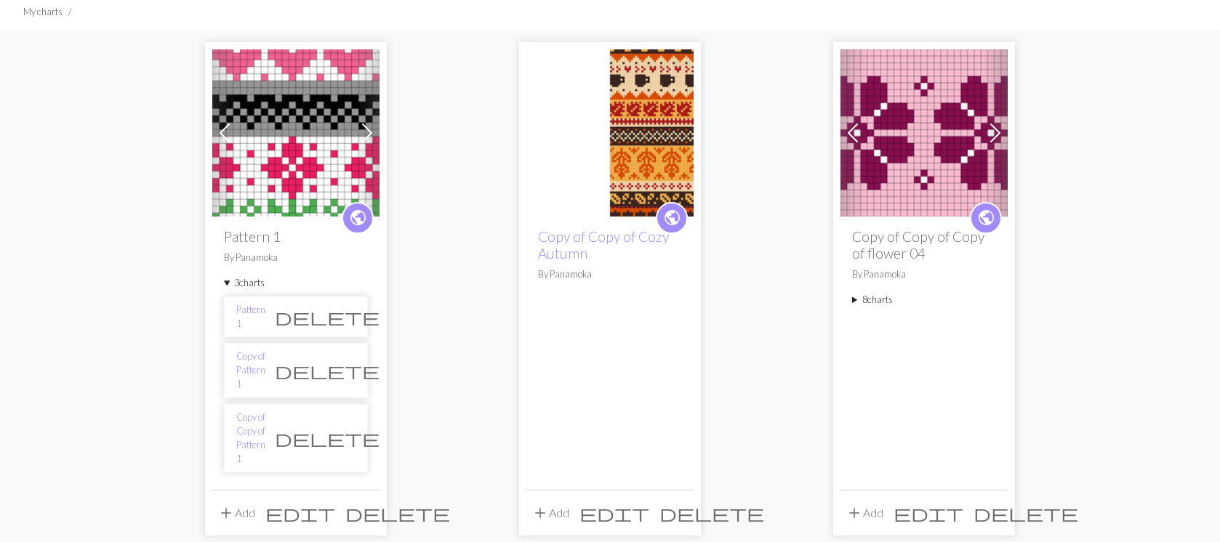
scroll to position [140, 0]
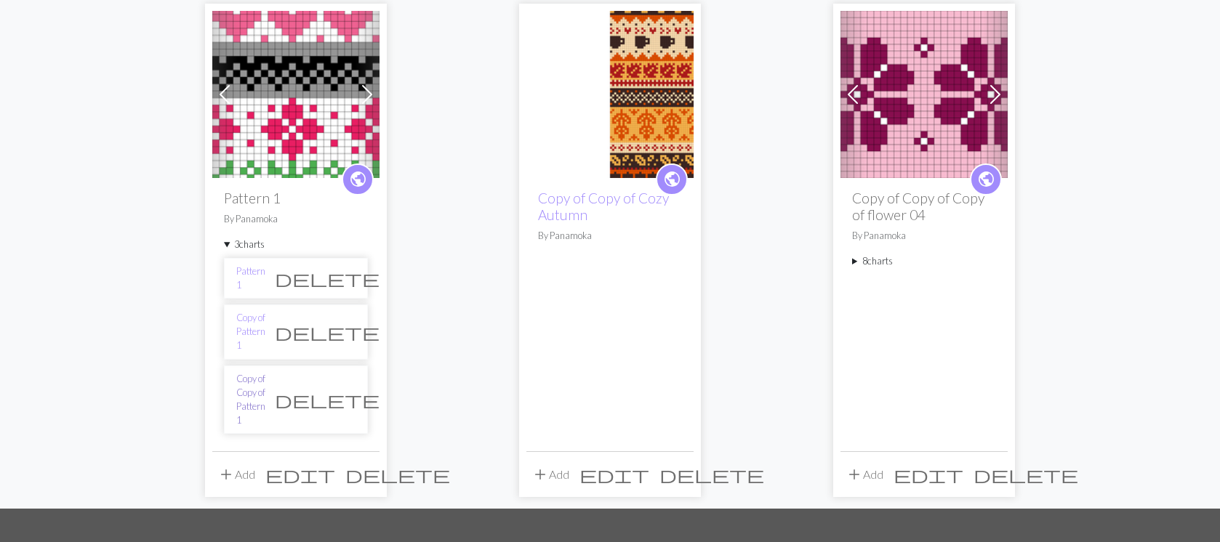
click at [265, 374] on link "Copy of Copy of Pattern 1" at bounding box center [250, 400] width 29 height 56
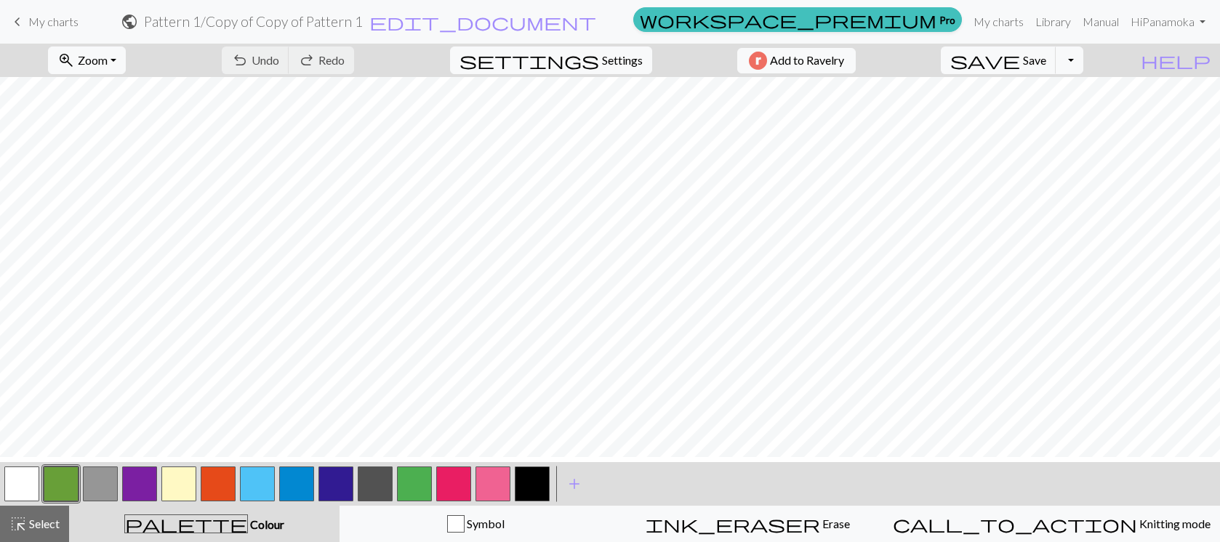
scroll to position [7, 0]
click at [62, 22] on span "My charts" at bounding box center [53, 22] width 50 height 14
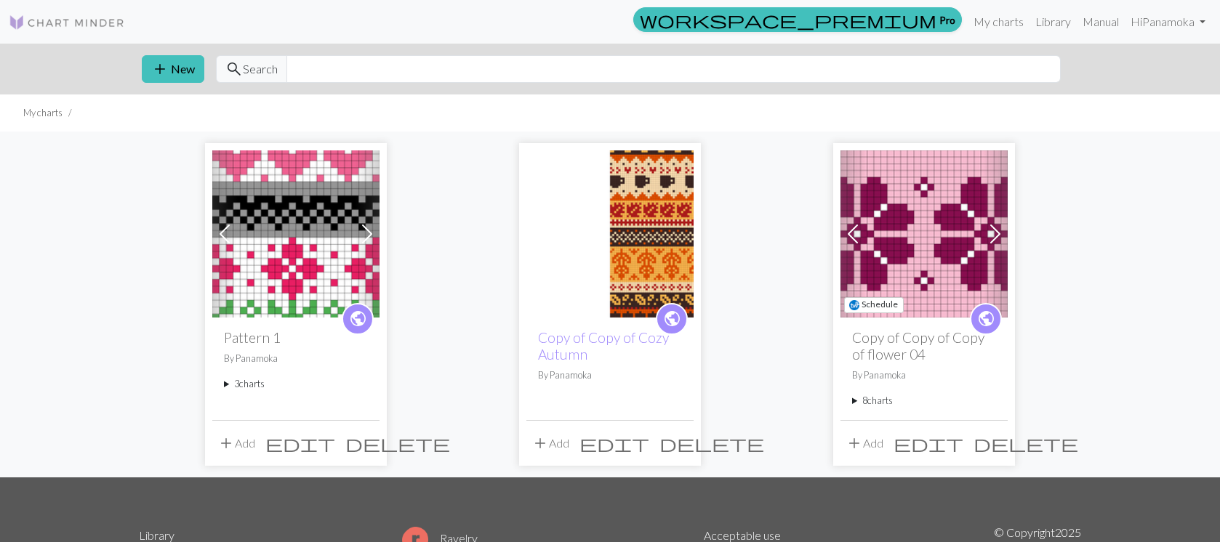
click at [891, 234] on img at bounding box center [923, 233] width 167 height 167
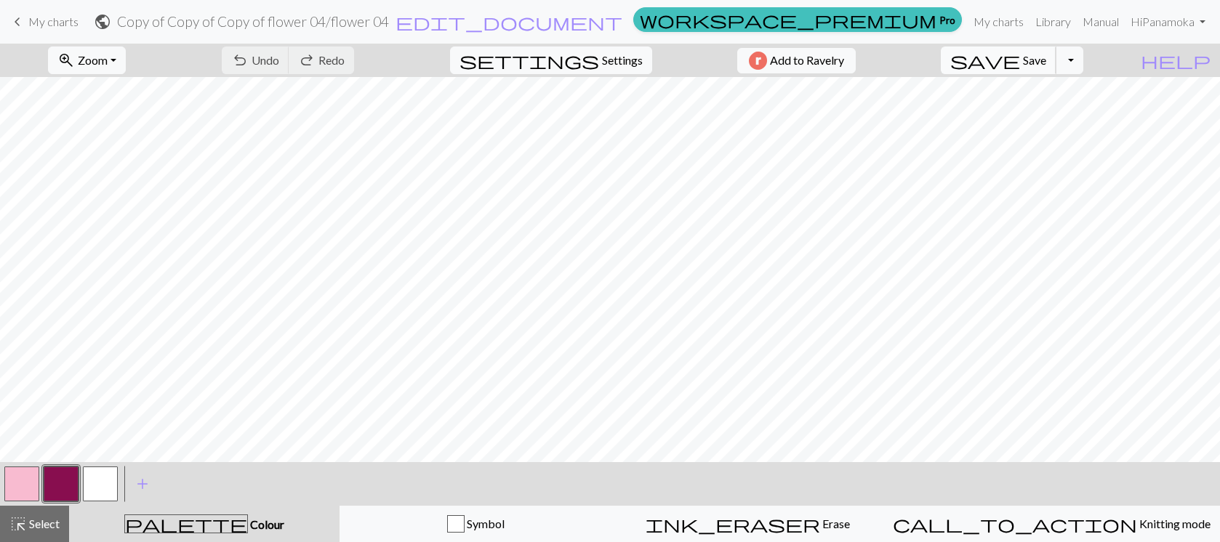
click at [1046, 60] on span "Save" at bounding box center [1034, 60] width 23 height 14
click at [1083, 63] on button "Toggle Dropdown" at bounding box center [1069, 61] width 28 height 28
click at [1059, 89] on button "file_copy Save a copy" at bounding box center [962, 92] width 240 height 23
click at [63, 23] on span "My charts" at bounding box center [53, 22] width 50 height 14
click at [145, 484] on span "add" at bounding box center [142, 484] width 17 height 20
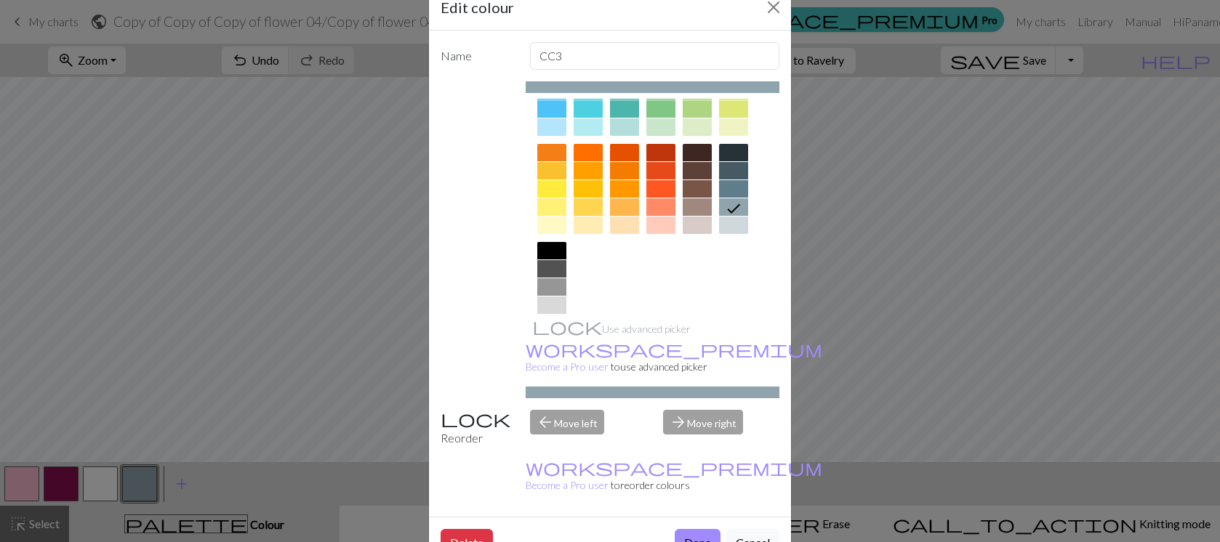
scroll to position [198, 0]
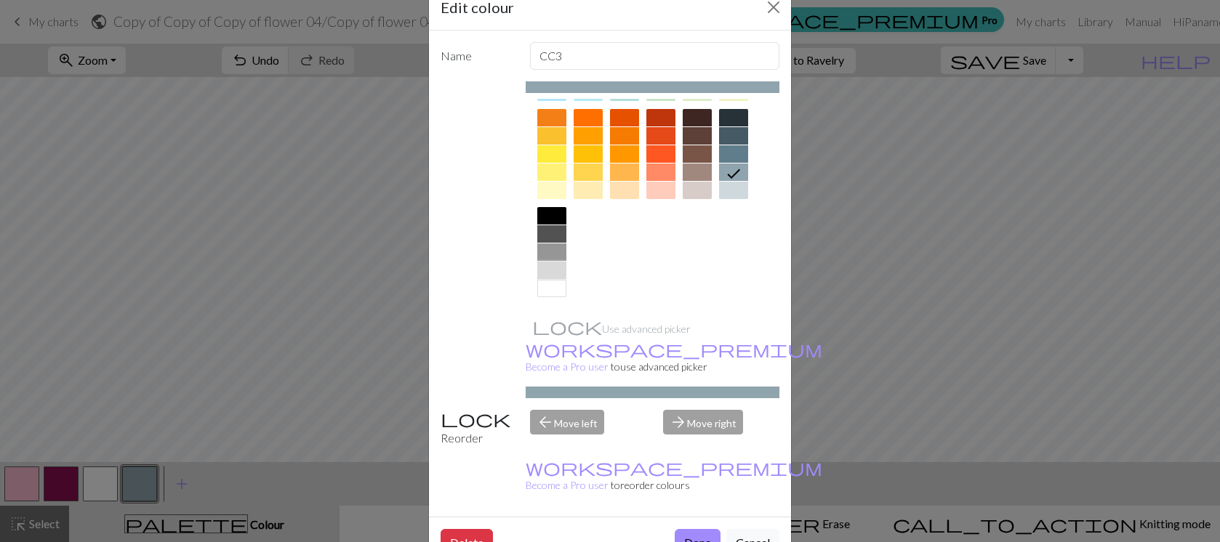
click at [551, 265] on div at bounding box center [551, 270] width 29 height 17
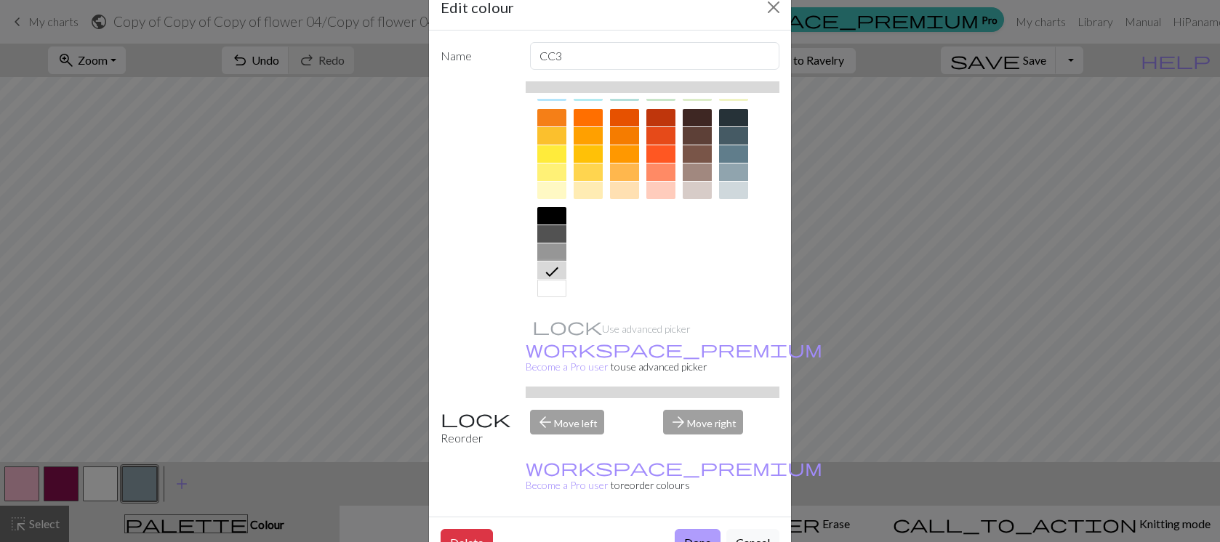
click at [707, 529] on button "Done" at bounding box center [698, 543] width 46 height 28
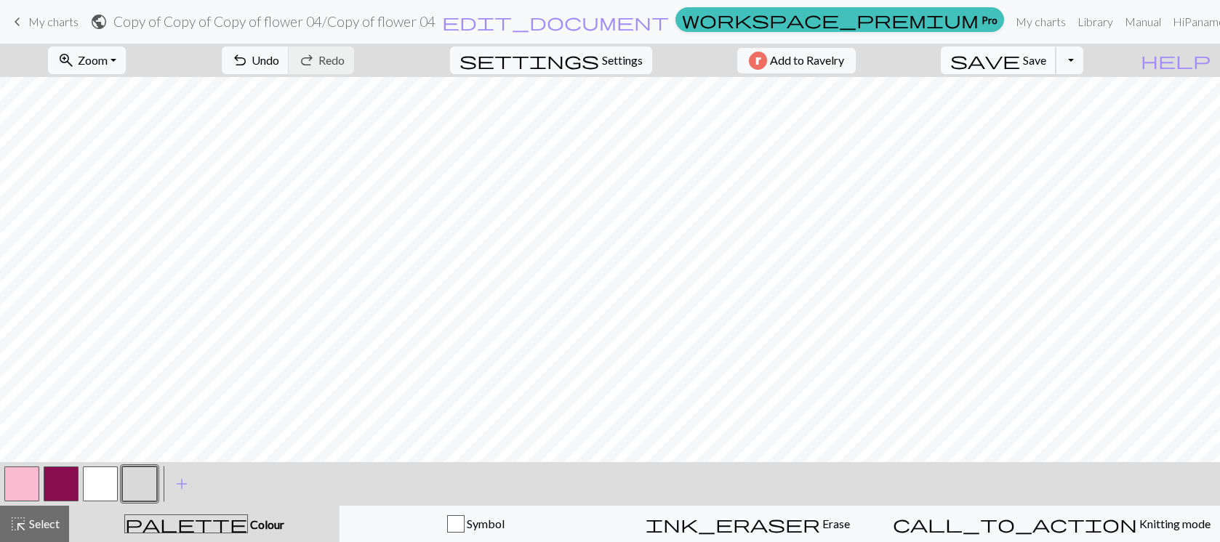
click at [1046, 57] on span "Save" at bounding box center [1034, 60] width 23 height 14
click at [1046, 53] on span "Save" at bounding box center [1034, 60] width 23 height 14
click at [17, 486] on button "button" at bounding box center [21, 484] width 35 height 35
click at [1046, 63] on span "Save" at bounding box center [1034, 60] width 23 height 14
drag, startPoint x: 147, startPoint y: 489, endPoint x: 169, endPoint y: 482, distance: 23.0
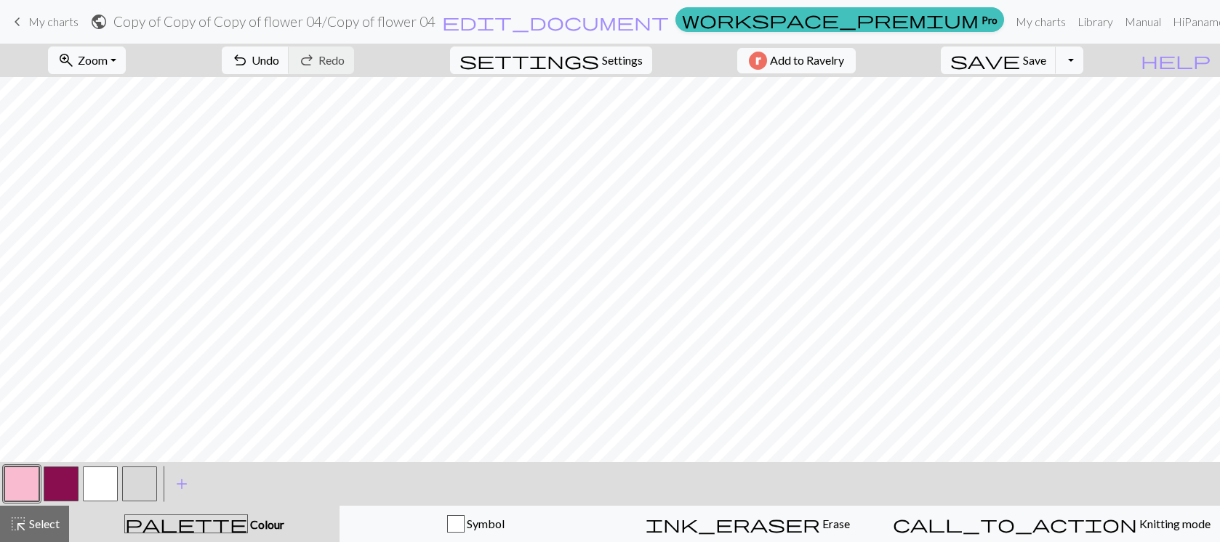
click at [147, 489] on button "button" at bounding box center [139, 484] width 35 height 35
click at [33, 475] on button "button" at bounding box center [21, 484] width 35 height 35
click at [140, 467] on button "button" at bounding box center [139, 484] width 35 height 35
drag, startPoint x: 1065, startPoint y: 55, endPoint x: 1055, endPoint y: 55, distance: 10.2
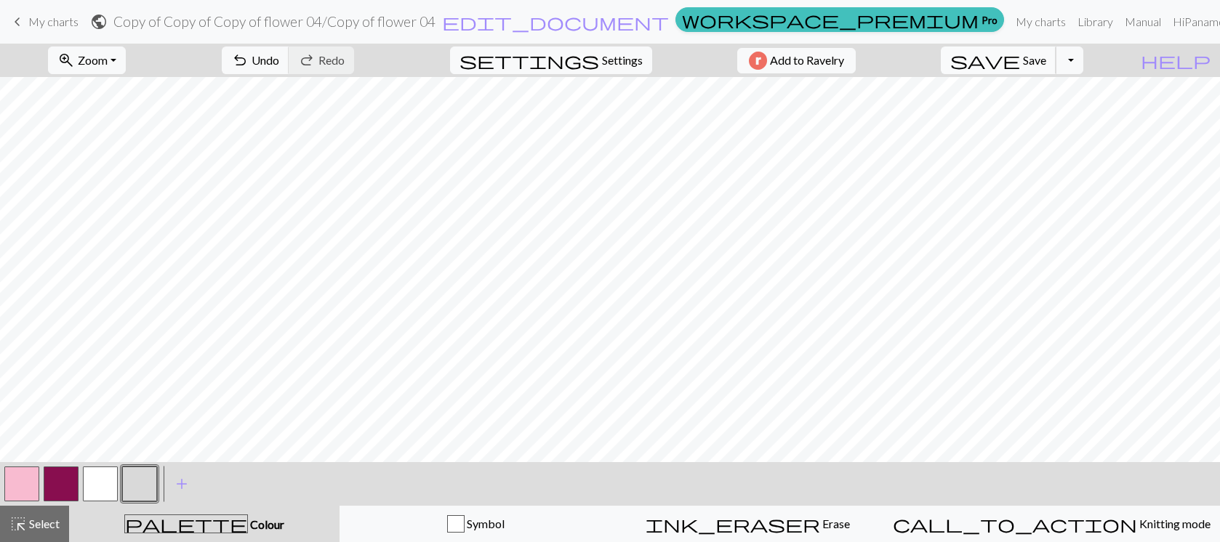
click at [1046, 55] on span "Save" at bounding box center [1034, 60] width 23 height 14
click at [1046, 65] on span "Save" at bounding box center [1034, 60] width 23 height 14
click at [844, 57] on span "Add to Ravelry" at bounding box center [807, 61] width 74 height 18
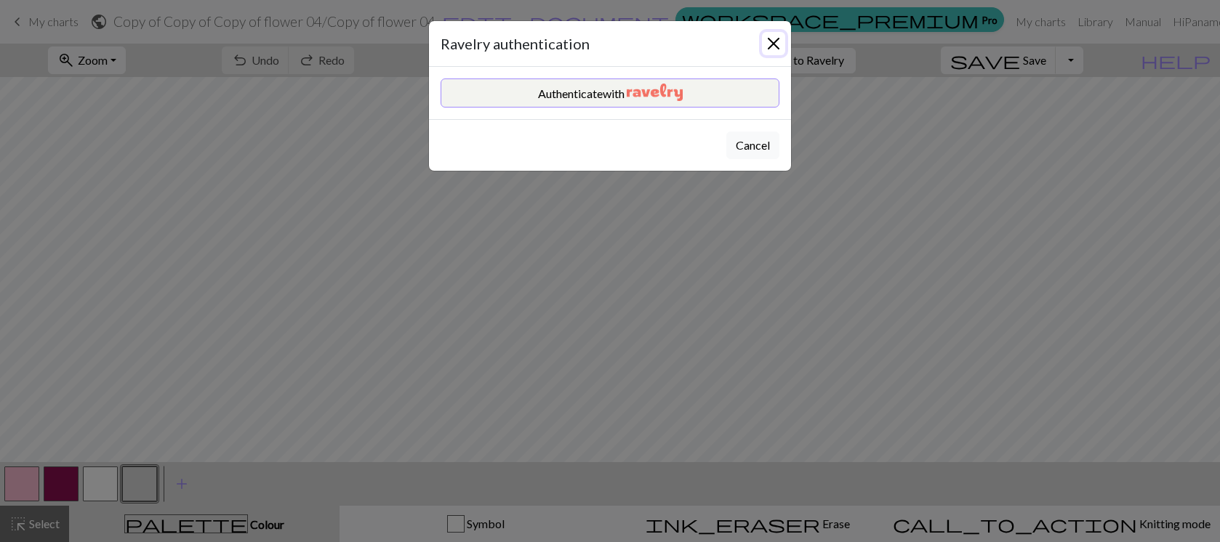
click at [773, 46] on button "Close" at bounding box center [773, 43] width 23 height 23
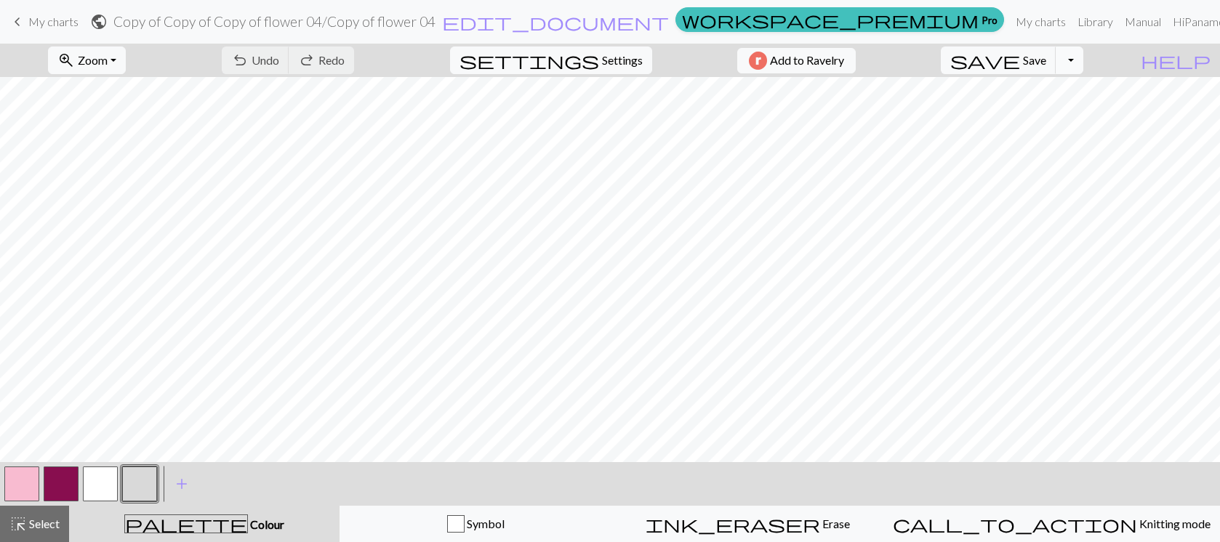
click at [1083, 58] on button "Toggle Dropdown" at bounding box center [1069, 61] width 28 height 28
click at [1069, 108] on button "save_alt Download" at bounding box center [962, 115] width 240 height 23
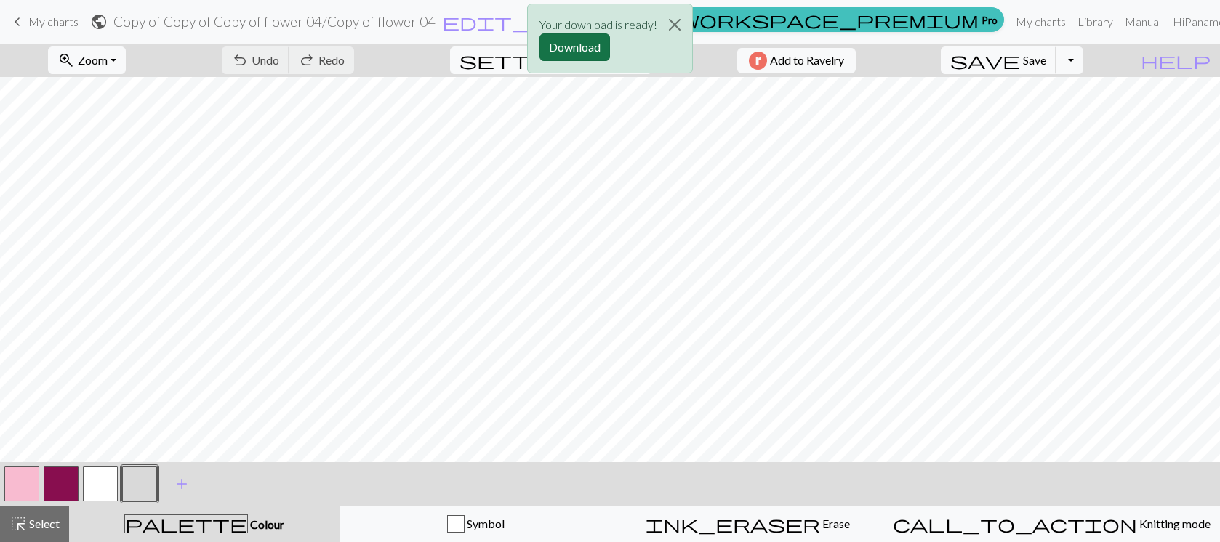
click at [573, 49] on button "Download" at bounding box center [574, 47] width 71 height 28
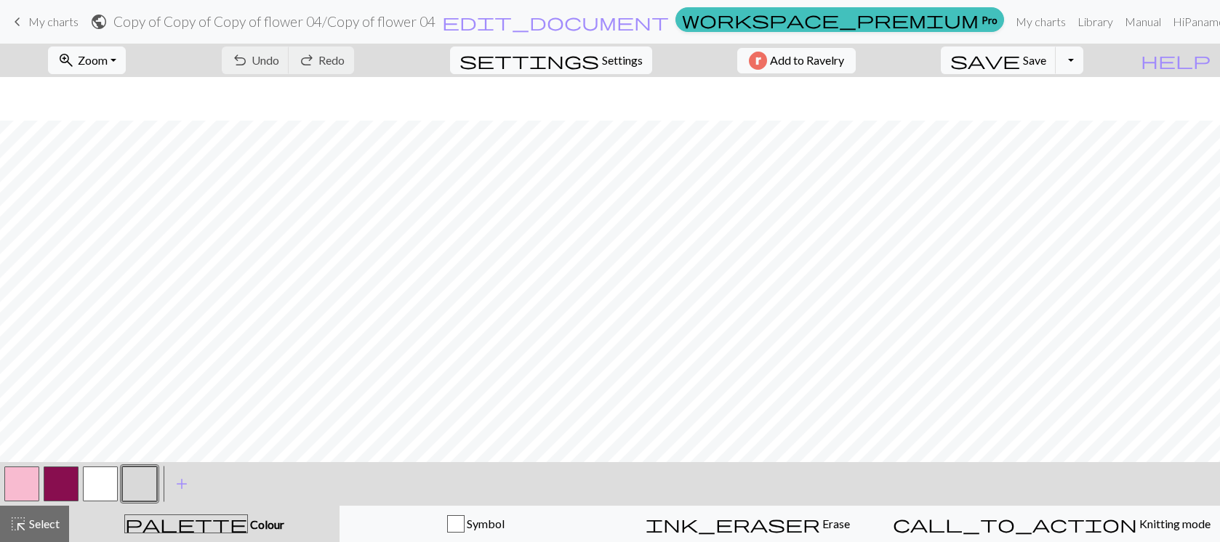
scroll to position [44, 0]
click at [1046, 61] on span "Save" at bounding box center [1034, 60] width 23 height 14
click at [1046, 60] on span "Save" at bounding box center [1034, 60] width 23 height 14
click at [1083, 65] on button "Toggle Dropdown" at bounding box center [1069, 61] width 28 height 28
click at [1077, 109] on button "save_alt Download" at bounding box center [962, 115] width 240 height 23
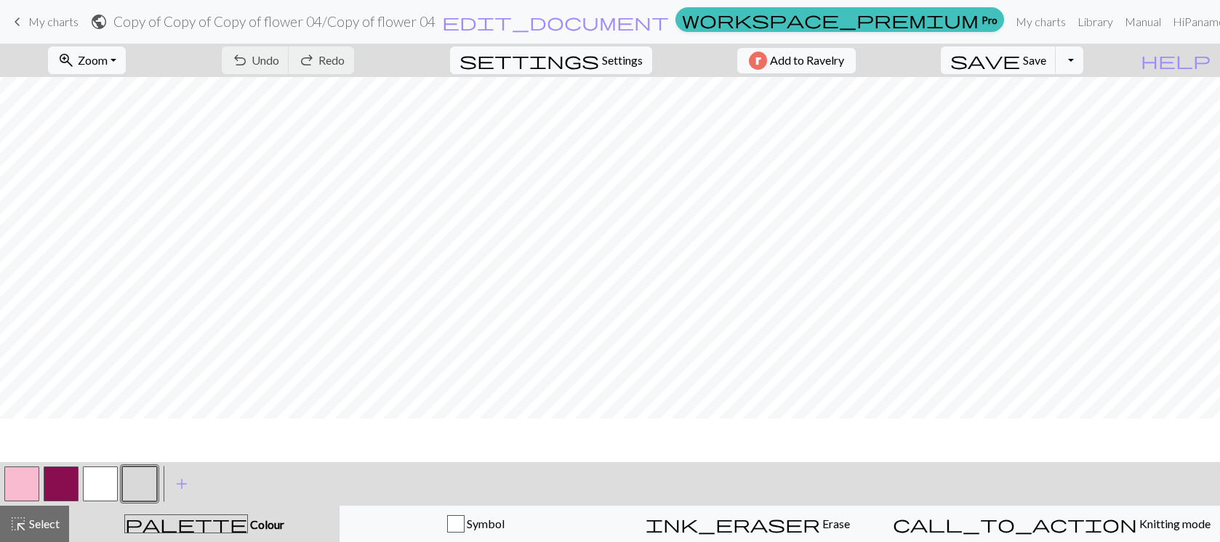
scroll to position [0, 0]
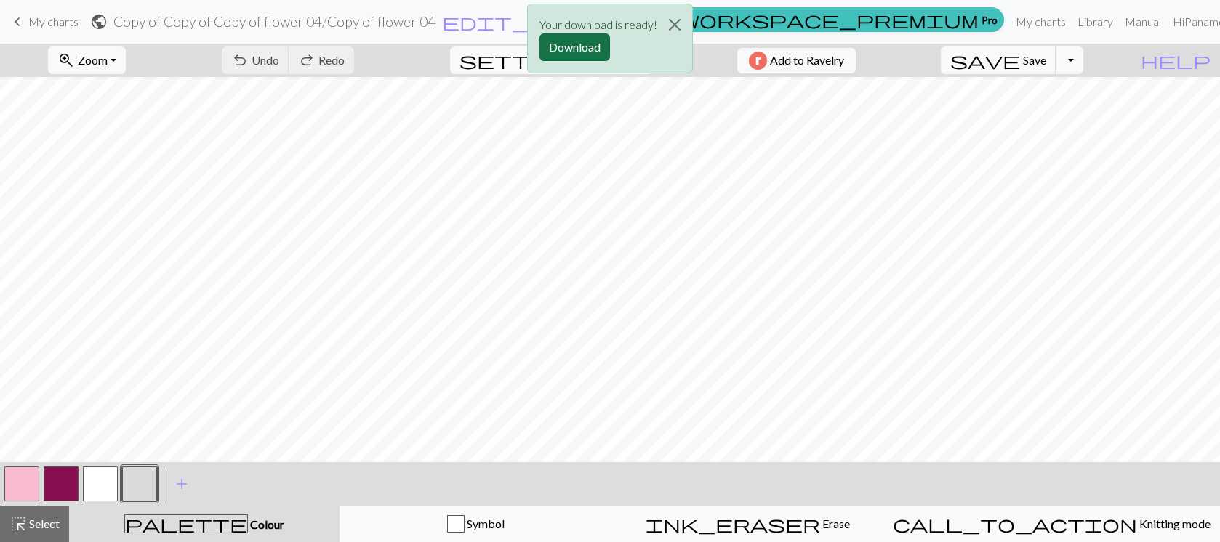
click at [578, 49] on button "Download" at bounding box center [574, 47] width 71 height 28
